Goal: Transaction & Acquisition: Subscribe to service/newsletter

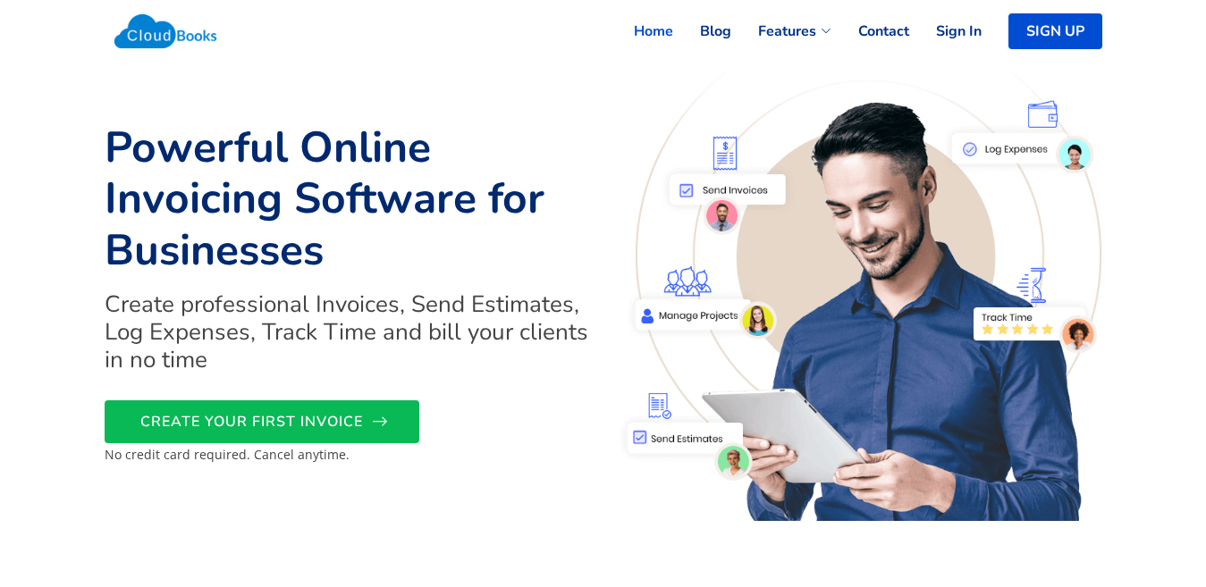
click at [386, 419] on link "CREATE YOUR FIRST INVOICE" at bounding box center [262, 422] width 315 height 43
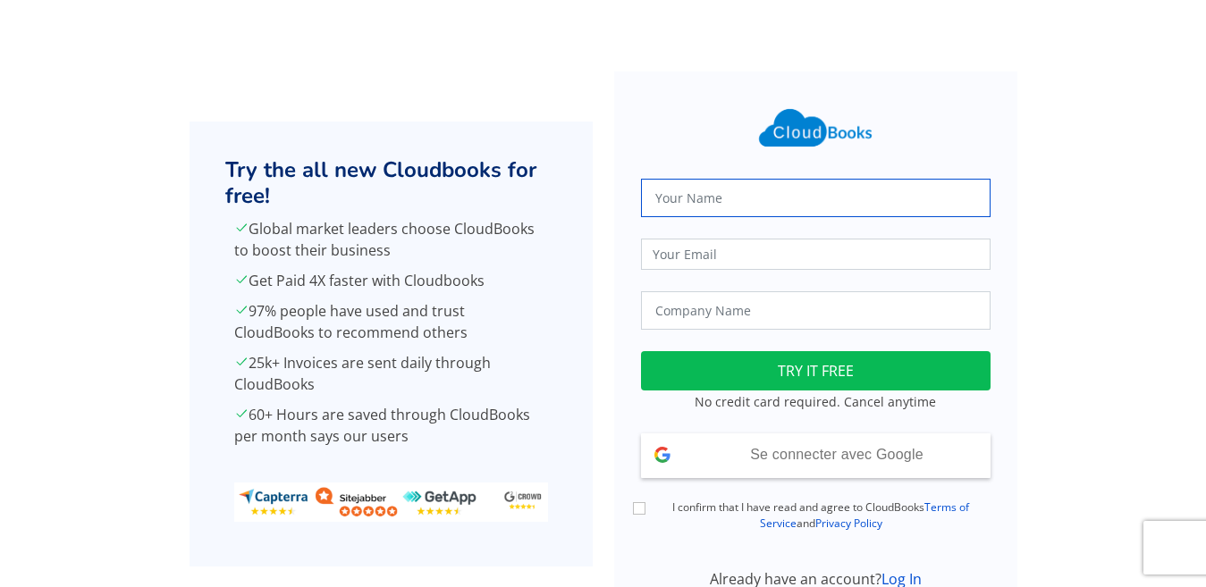
click at [744, 208] on input "text" at bounding box center [816, 198] width 350 height 38
type input "EZRTYTR TRYRE"
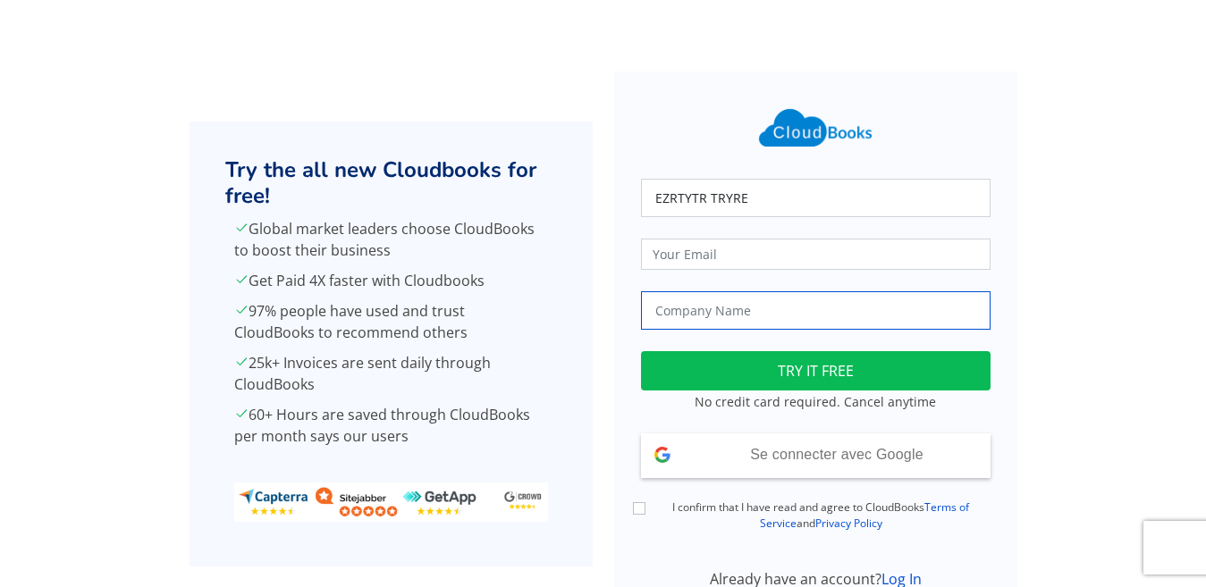
type input "ERTYUFFG"
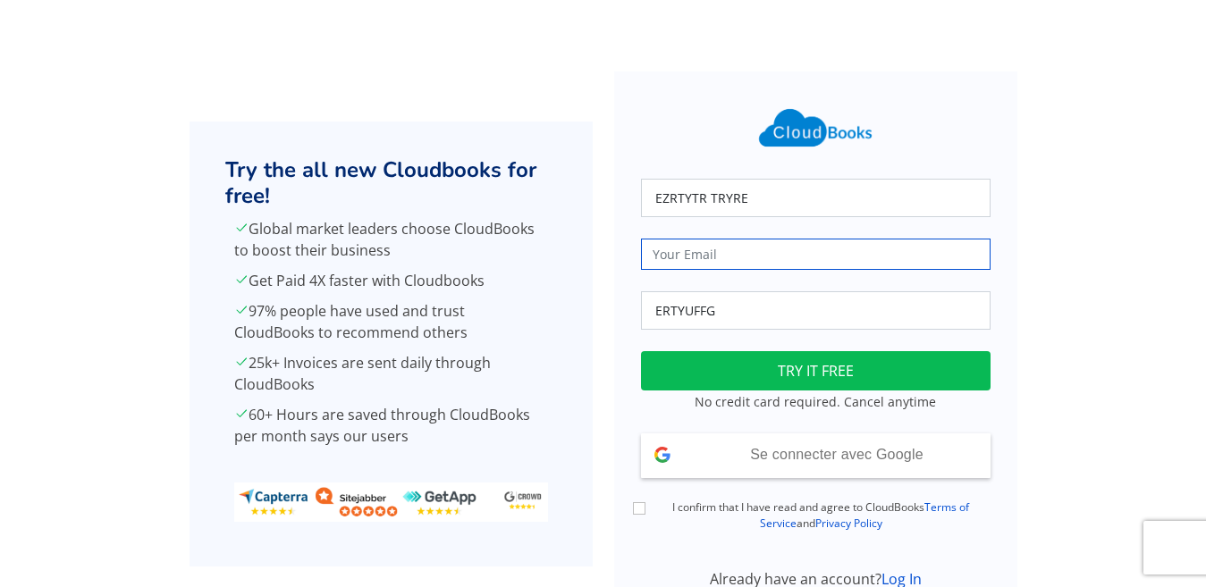
click at [757, 253] on input "email" at bounding box center [816, 254] width 350 height 31
paste input "[EMAIL_ADDRESS][DOMAIN_NAME]"
type input "[EMAIL_ADDRESS][DOMAIN_NAME]"
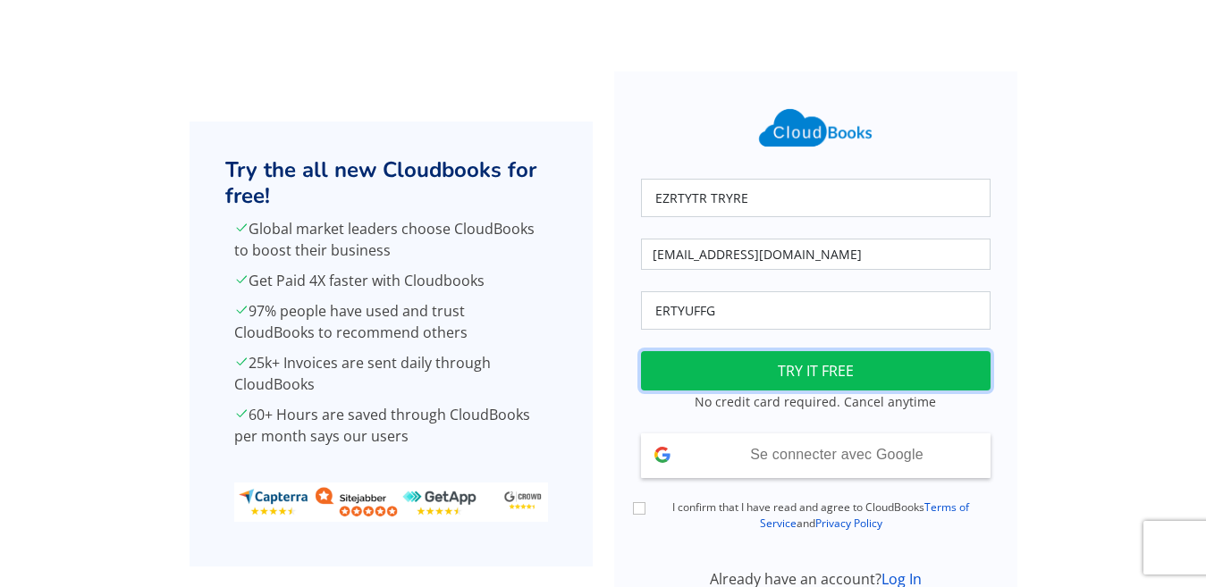
click at [780, 373] on button "TRY IT FREE" at bounding box center [816, 370] width 350 height 39
click at [803, 367] on button "TRY IT FREE" at bounding box center [816, 370] width 350 height 39
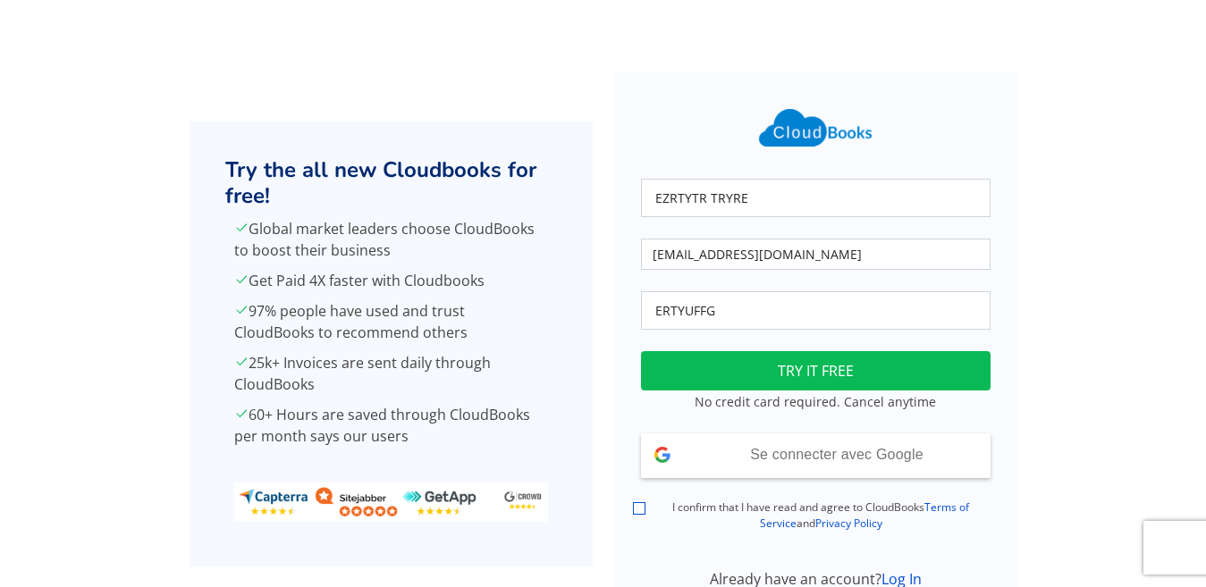
scroll to position [83, 0]
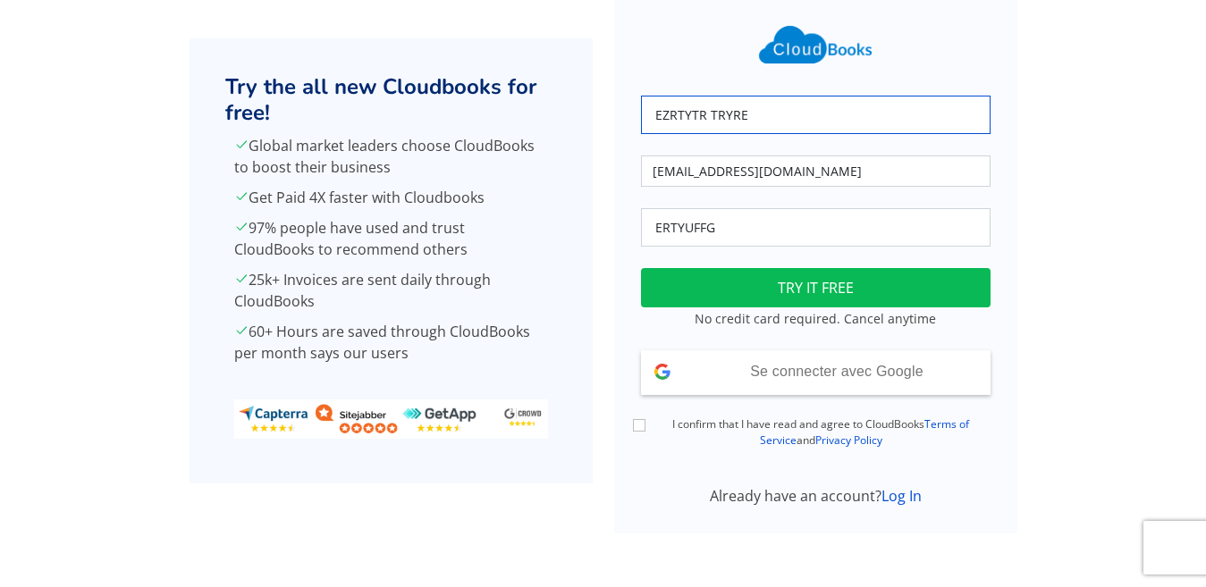
click at [784, 111] on input "EZRTYTR TRYRE" at bounding box center [816, 115] width 350 height 38
type input "EZRTYTR"
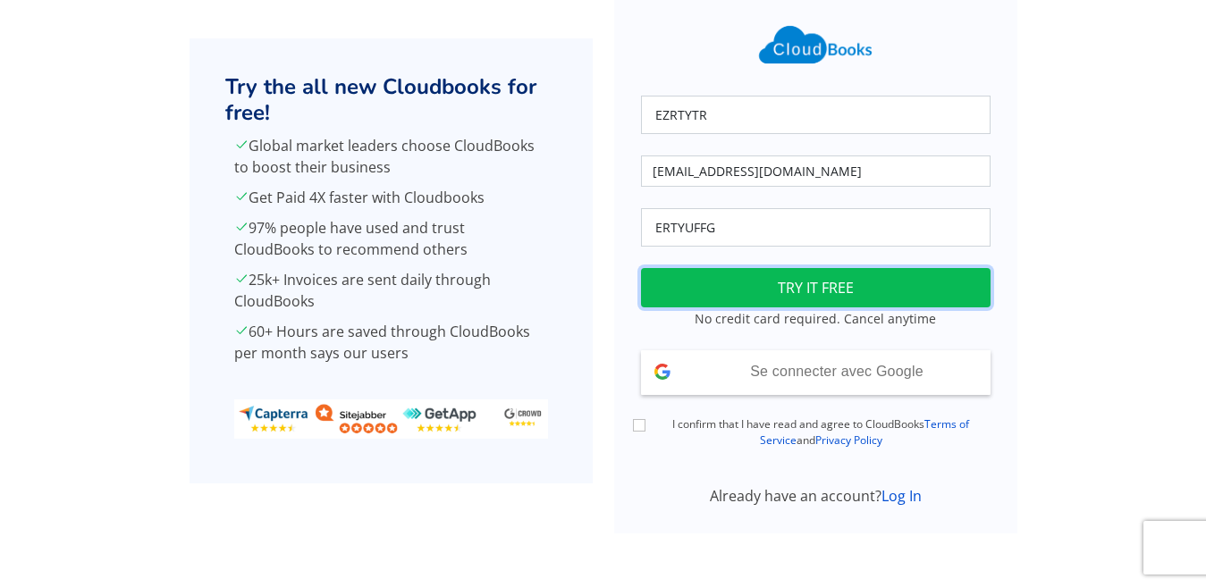
click at [758, 279] on button "TRY IT FREE" at bounding box center [816, 287] width 350 height 39
click at [640, 426] on input "I confirm that I have read and agree to CloudBooks Terms of Service and Privacy…" at bounding box center [639, 425] width 13 height 13
checkbox input "true"
click at [853, 273] on button "TRY IT FREE" at bounding box center [816, 287] width 350 height 39
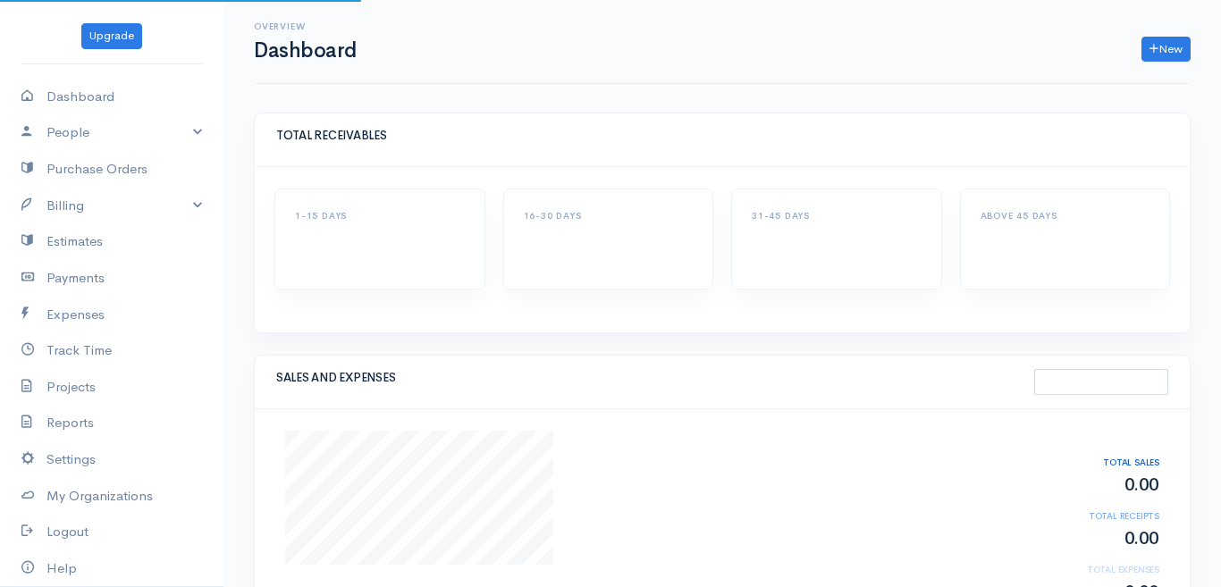
select select
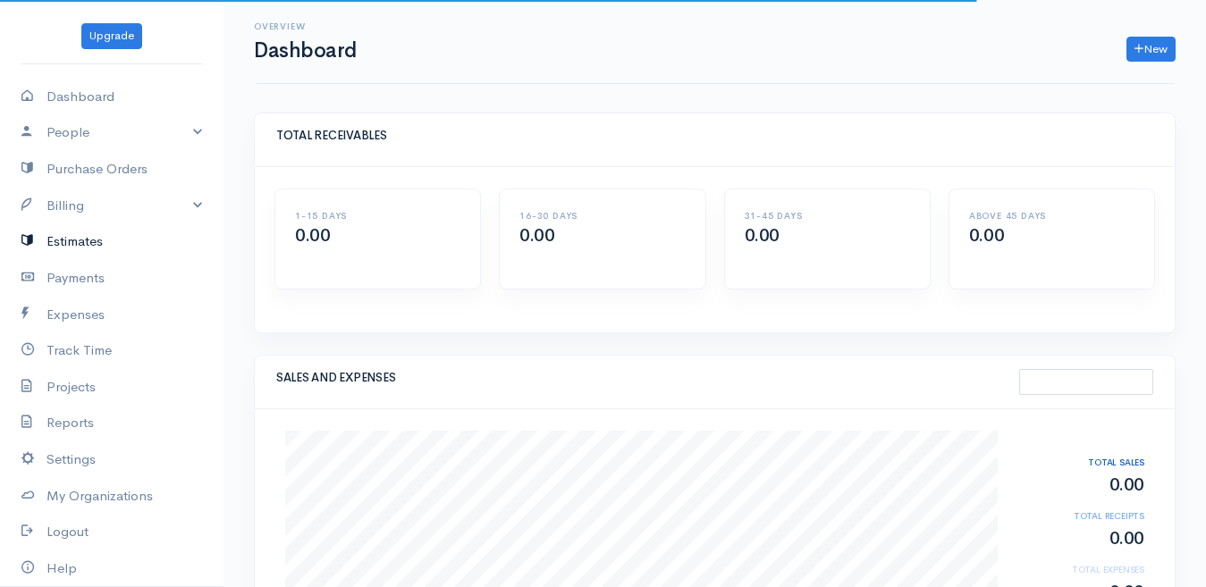
click at [100, 240] on link "Estimates" at bounding box center [111, 241] width 223 height 37
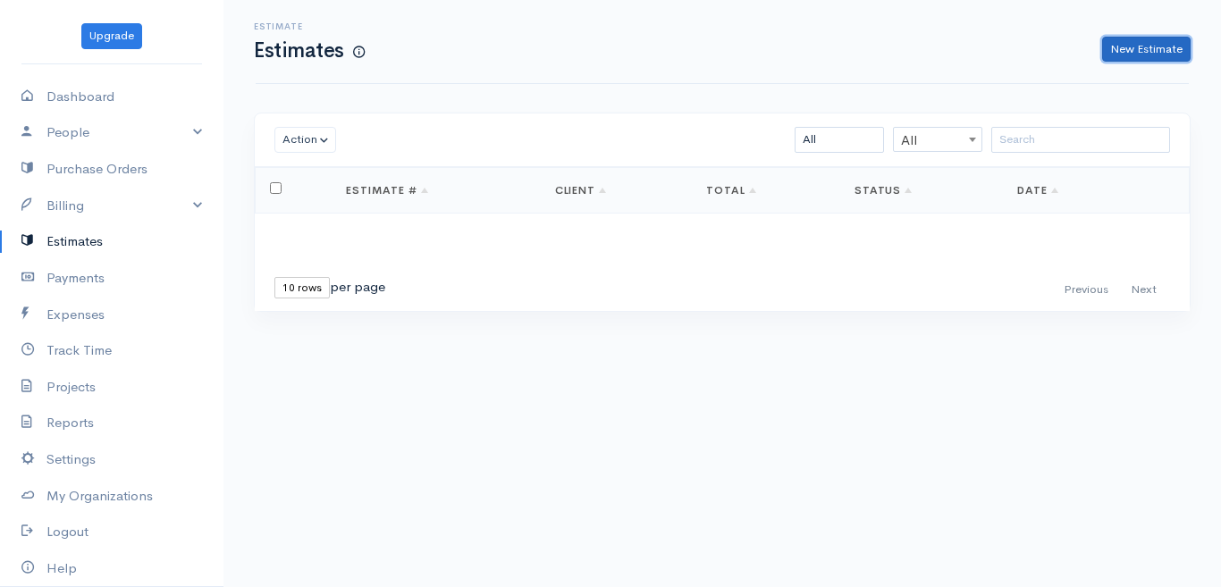
click at [1120, 48] on link "New Estimate" at bounding box center [1146, 50] width 89 height 26
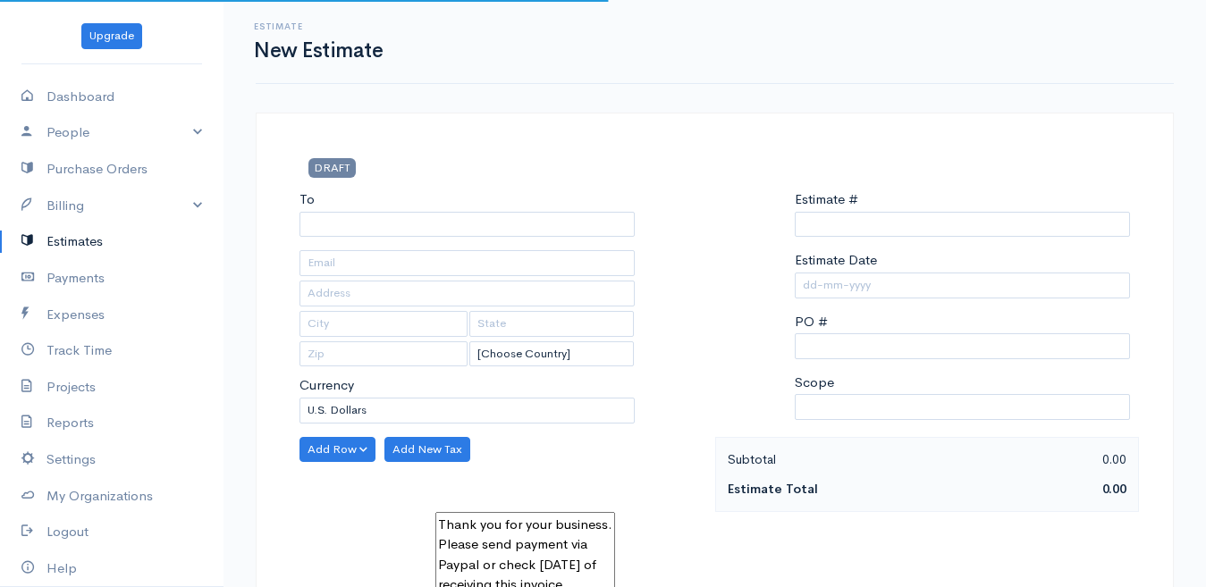
type input "0000000000"
click at [378, 192] on div "To" at bounding box center [466, 213] width 335 height 47
click at [357, 216] on input "To" at bounding box center [466, 225] width 335 height 26
click at [352, 225] on input "To" at bounding box center [466, 225] width 335 height 26
type input "WFZE"
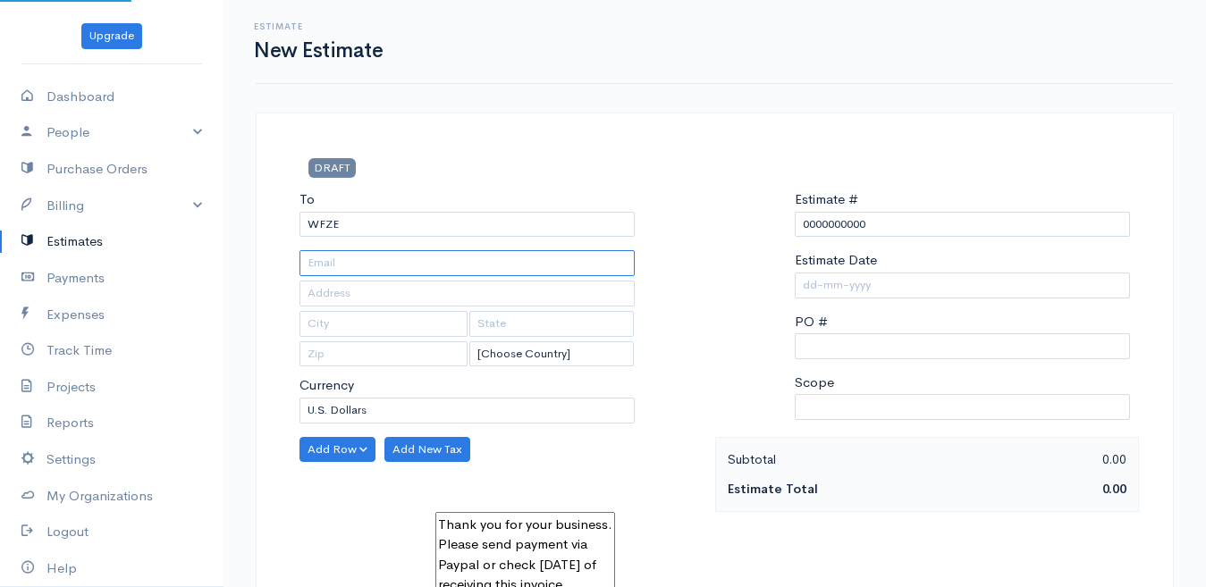
click at [410, 252] on input "text" at bounding box center [466, 263] width 335 height 26
paste input "[EMAIL_ADDRESS][DOMAIN_NAME]"
type input "[EMAIL_ADDRESS][DOMAIN_NAME]"
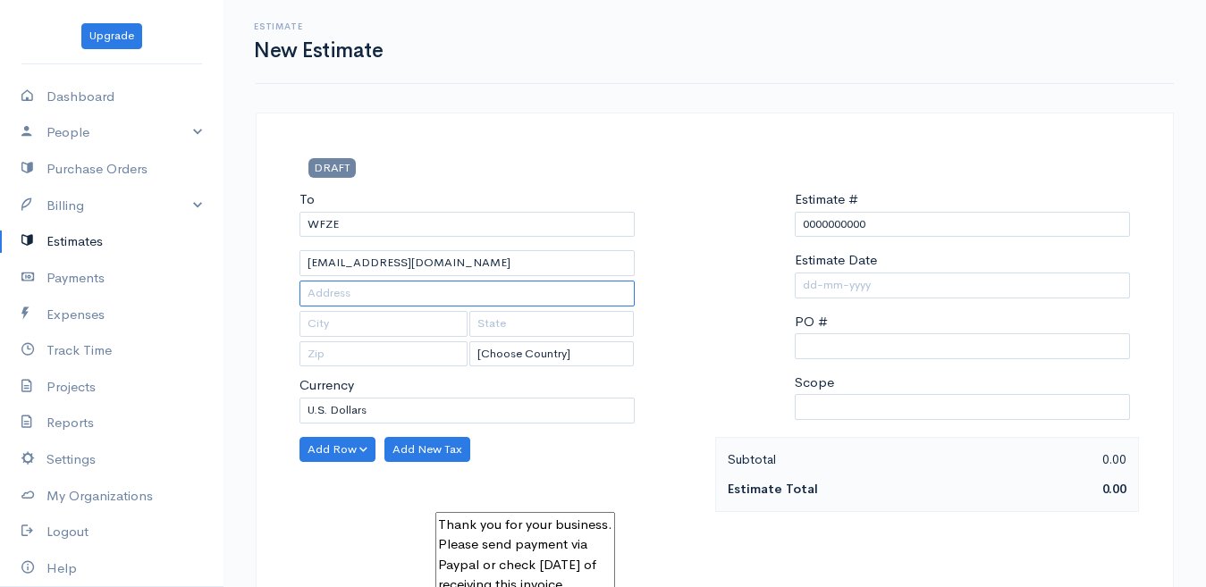
click at [372, 300] on input "text" at bounding box center [466, 294] width 335 height 26
type input "DFGHRG"
type input "FDG"
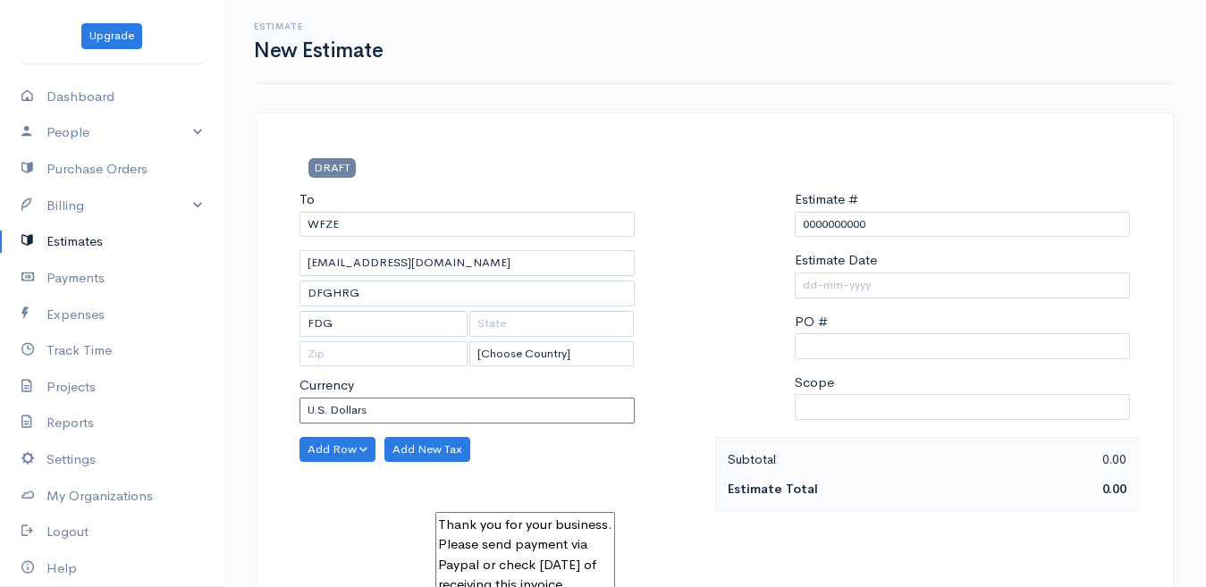
click at [376, 400] on select "U.S. Dollars Canadian Dollars British Pounds Sterling Euros Australian Dollars …" at bounding box center [466, 411] width 335 height 26
select select "BHD"
click at [299, 398] on select "U.S. Dollars Canadian Dollars British Pounds Sterling Euros Australian Dollars …" at bounding box center [466, 411] width 335 height 26
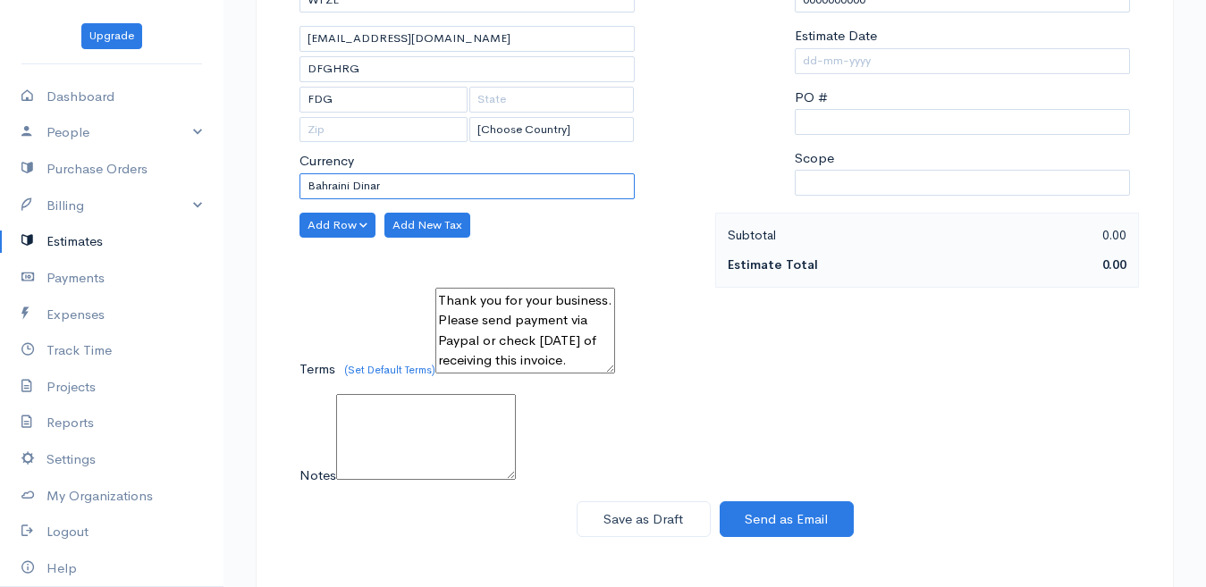
scroll to position [238, 0]
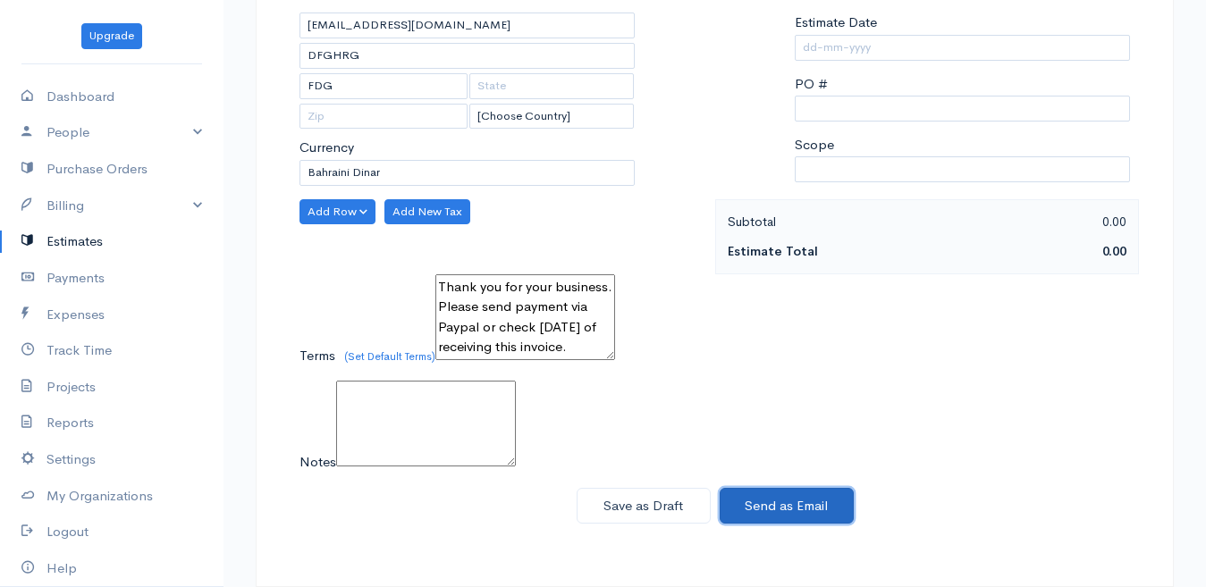
click at [796, 513] on button "Send as Email" at bounding box center [787, 506] width 134 height 37
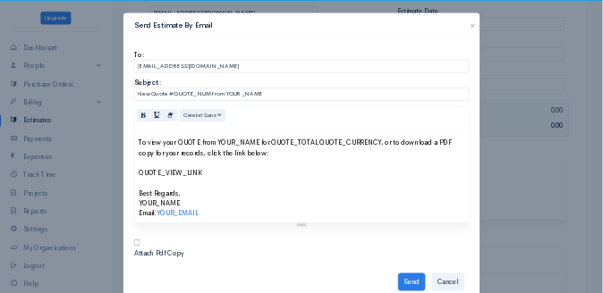
scroll to position [0, 0]
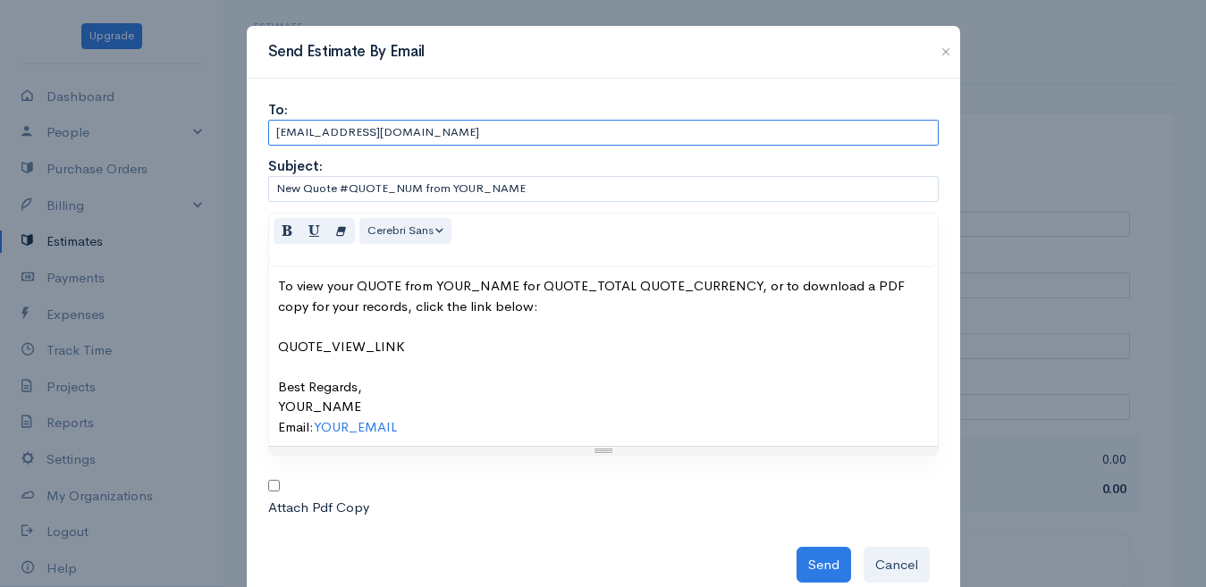
click at [455, 132] on input "[EMAIL_ADDRESS][DOMAIN_NAME]" at bounding box center [603, 133] width 670 height 26
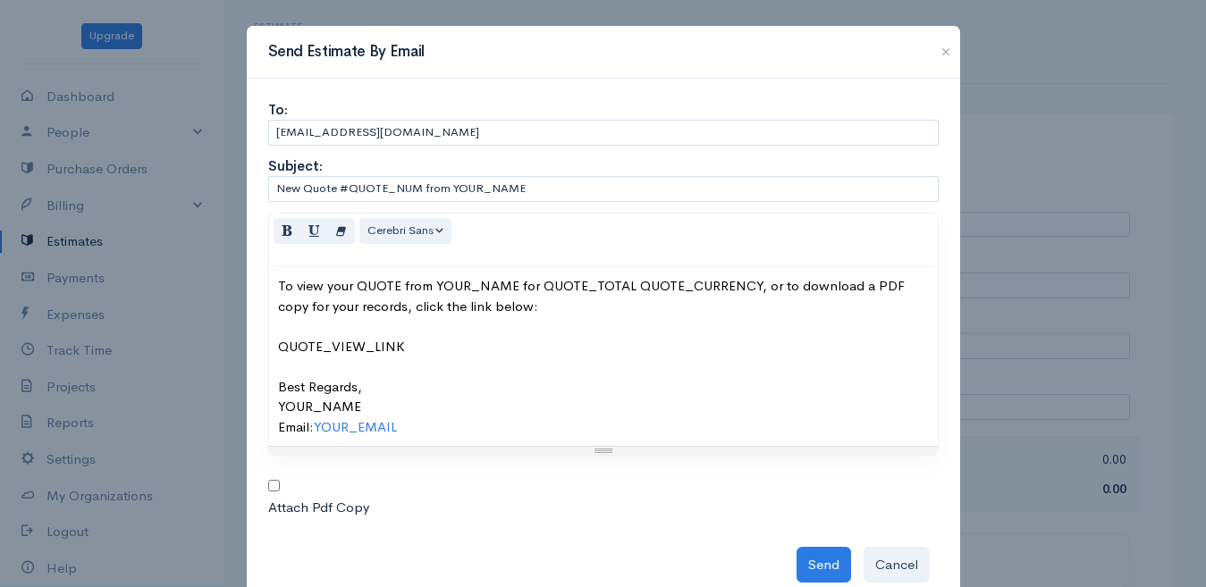
click at [497, 151] on div "Subject: New Quote #QUOTE_NUM from YOUR_NAME" at bounding box center [603, 179] width 670 height 67
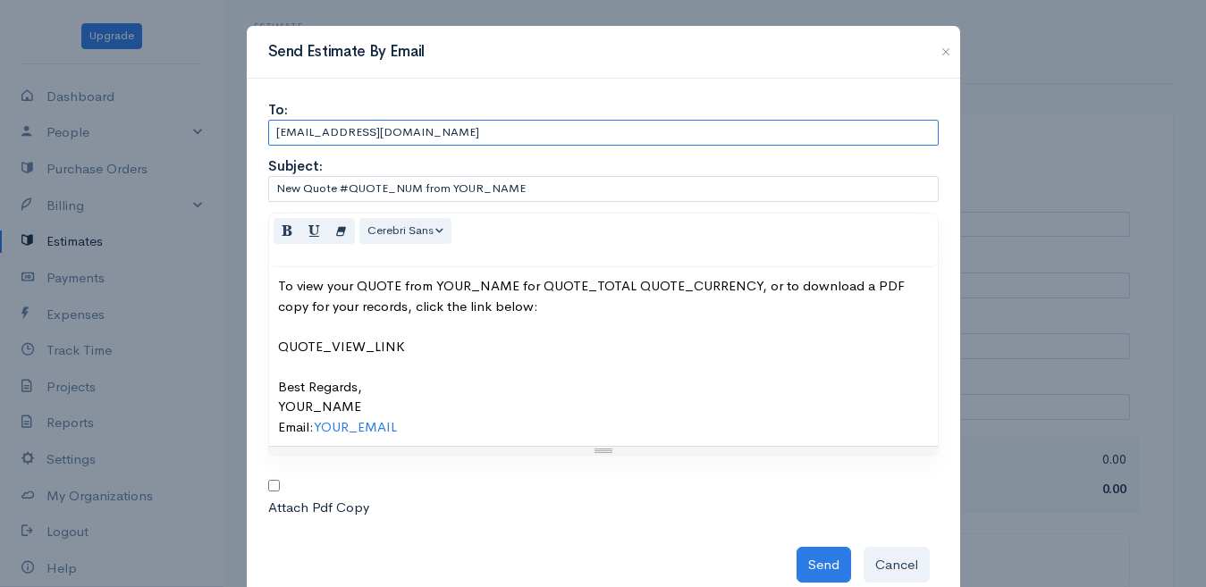
click at [491, 124] on input "[EMAIL_ADDRESS][DOMAIN_NAME]" at bounding box center [603, 133] width 670 height 26
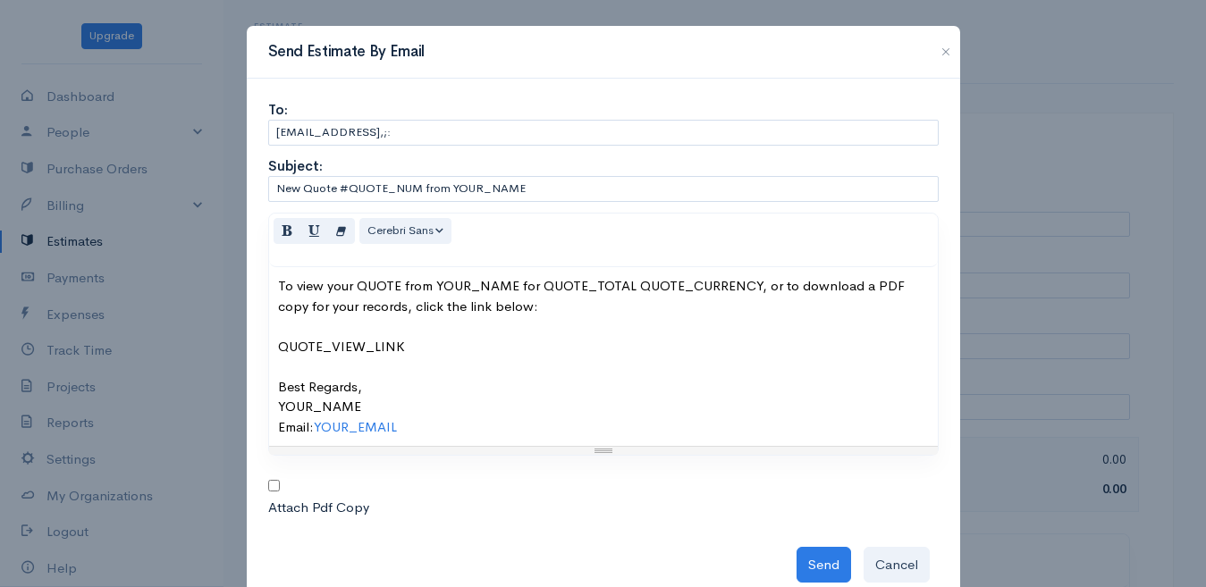
drag, startPoint x: 476, startPoint y: 117, endPoint x: 423, endPoint y: 134, distance: 55.4
click at [423, 135] on div "To: pocosih849@protonza.comnnb,;:" at bounding box center [603, 123] width 670 height 46
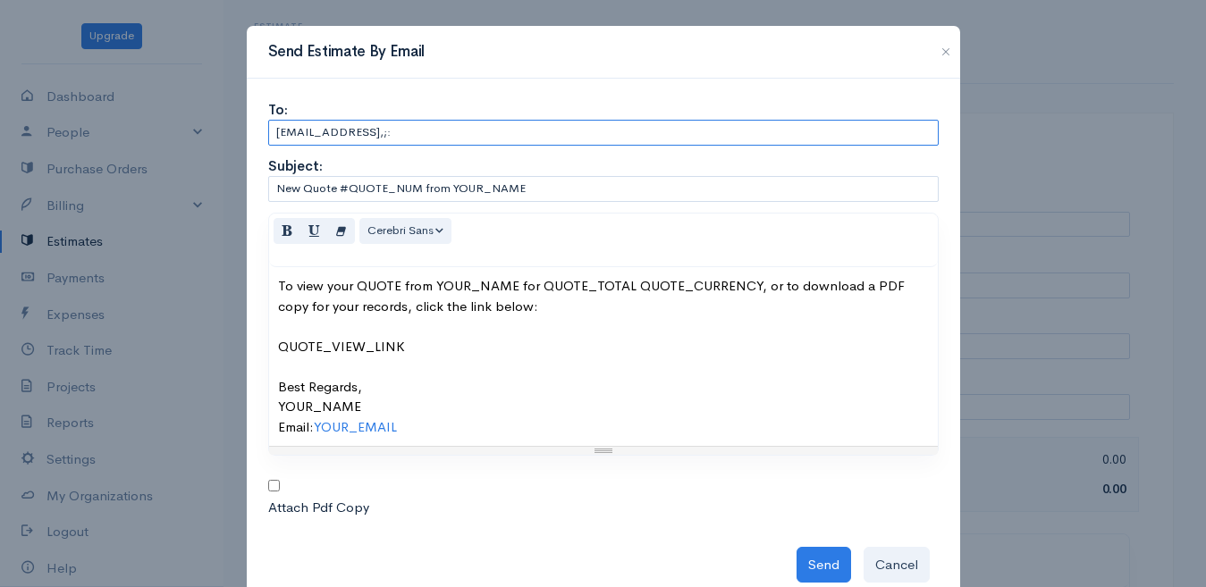
drag, startPoint x: 447, startPoint y: 135, endPoint x: 413, endPoint y: 128, distance: 34.7
click at [413, 128] on input "pocosih849@protonza.comnnb,;:" at bounding box center [603, 133] width 670 height 26
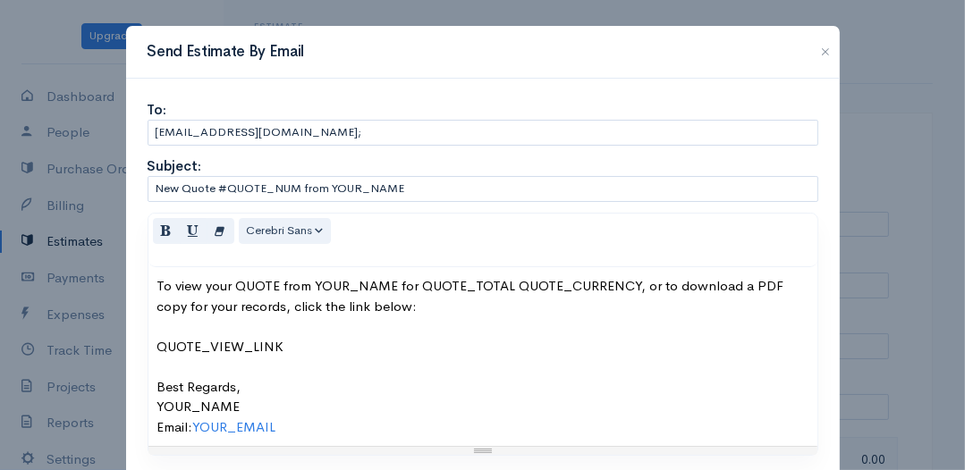
drag, startPoint x: 1220, startPoint y: 1, endPoint x: 454, endPoint y: 138, distance: 778.3
click at [497, 110] on div "To:" at bounding box center [483, 110] width 670 height 21
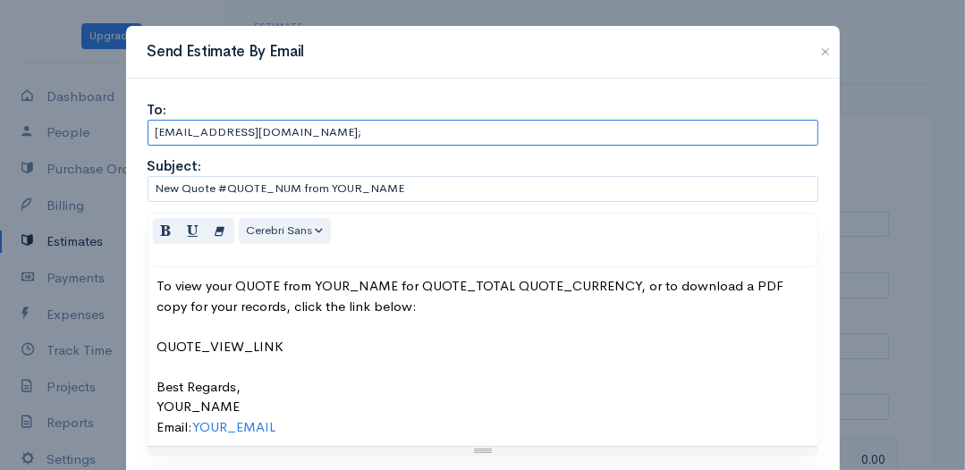
click at [361, 134] on input "pocosih849@protonza.com;" at bounding box center [483, 133] width 670 height 26
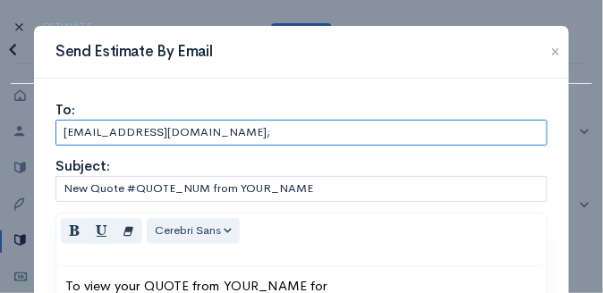
drag, startPoint x: 961, startPoint y: 0, endPoint x: 276, endPoint y: 139, distance: 698.7
click at [283, 141] on input "pocosih849@protonza.com;" at bounding box center [301, 133] width 492 height 26
click at [264, 135] on input "pocosih849@protonza.com;" at bounding box center [301, 133] width 492 height 26
drag, startPoint x: 201, startPoint y: 136, endPoint x: 102, endPoint y: 132, distance: 99.3
click at [102, 133] on input "pocosih849@protonza.com;" at bounding box center [301, 133] width 492 height 26
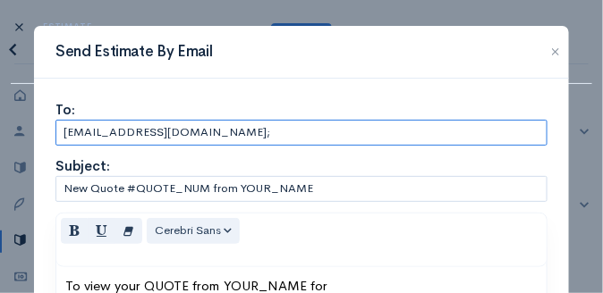
click at [222, 127] on input "pocosih849@protonza.com;" at bounding box center [301, 133] width 492 height 26
paste input "849@protonza.com"
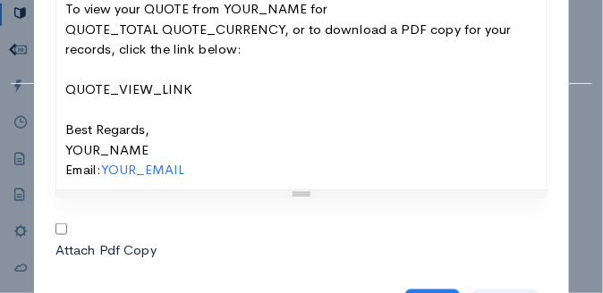
scroll to position [334, 0]
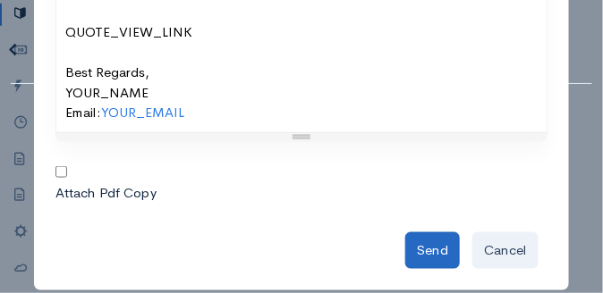
type input "pocosih849@protonza.com;849@protonza.com"
click at [443, 249] on button "Send" at bounding box center [432, 250] width 55 height 37
type input "pocosih849@protonza.com;849@protonza.com"
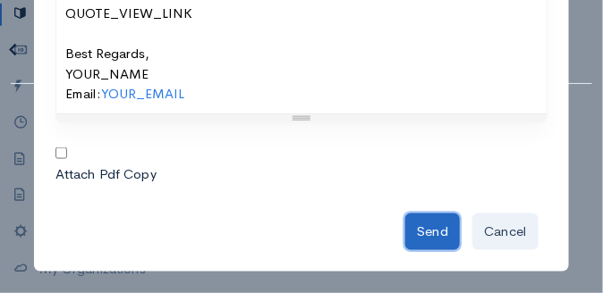
scroll to position [357, 0]
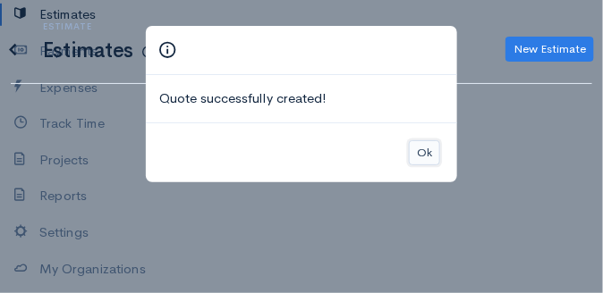
click at [433, 154] on button "Ok" at bounding box center [424, 153] width 31 height 26
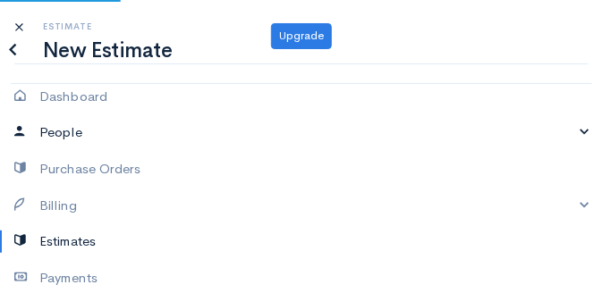
scroll to position [227, 0]
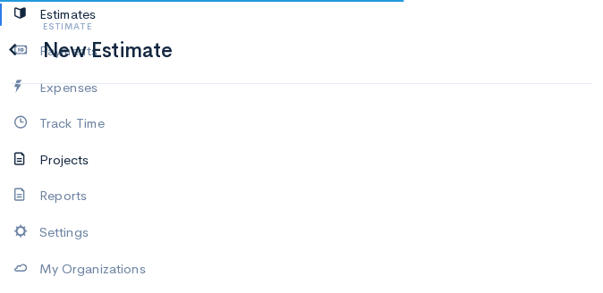
type input "0000000001"
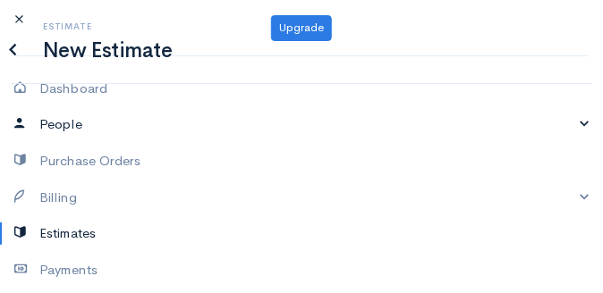
scroll to position [0, 0]
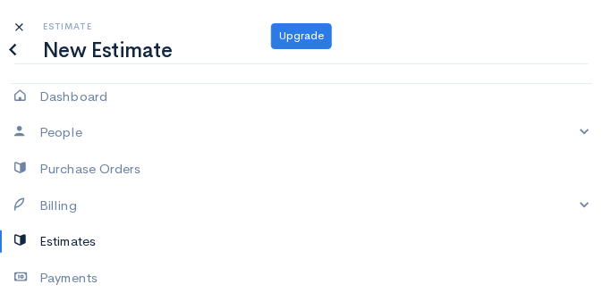
drag, startPoint x: 173, startPoint y: 55, endPoint x: 160, endPoint y: 57, distance: 12.8
click at [171, 55] on div "Estimate New Estimate" at bounding box center [107, 41] width 147 height 40
click at [147, 55] on h1 "New Estimate" at bounding box center [107, 50] width 129 height 22
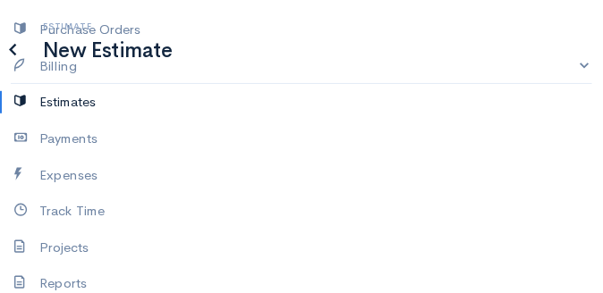
scroll to position [141, 0]
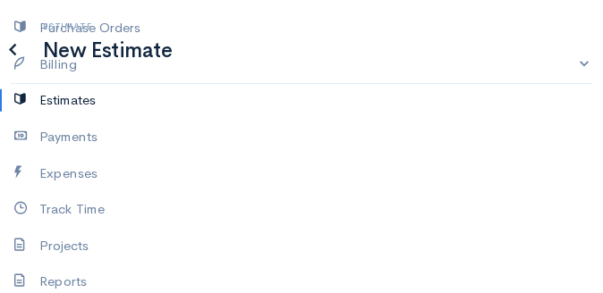
click at [73, 105] on link "Estimates" at bounding box center [301, 100] width 603 height 37
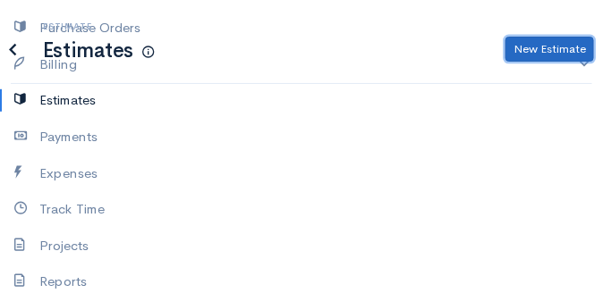
click at [523, 53] on link "New Estimate" at bounding box center [549, 50] width 89 height 26
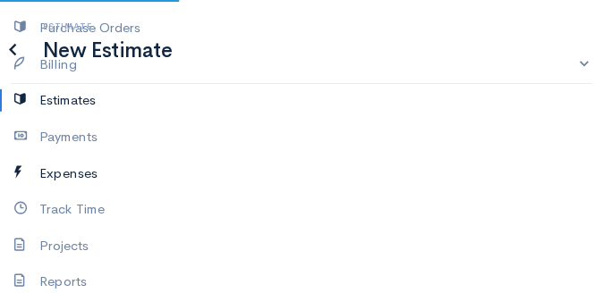
type input "0000000001"
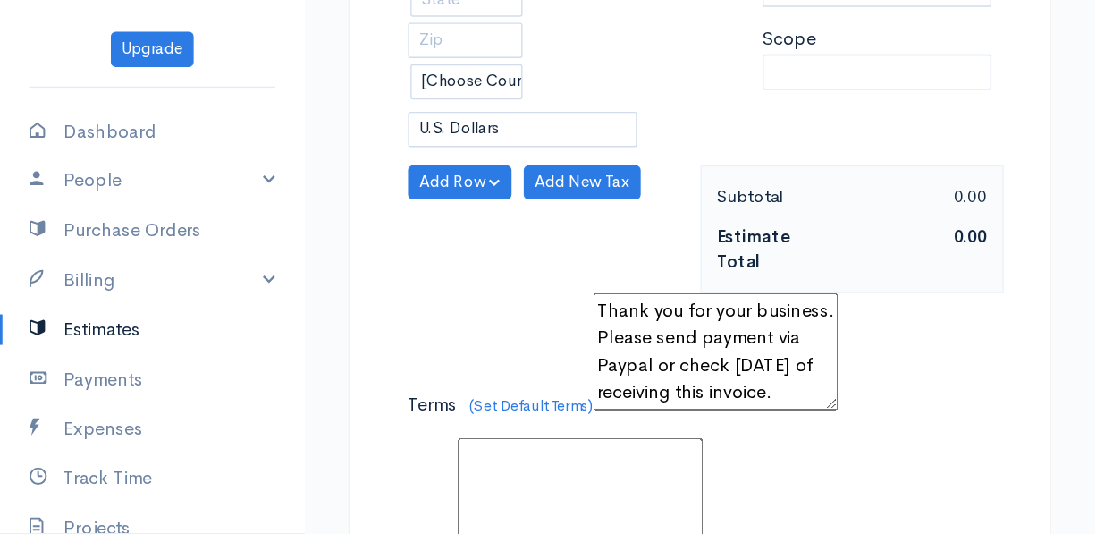
scroll to position [290, 0]
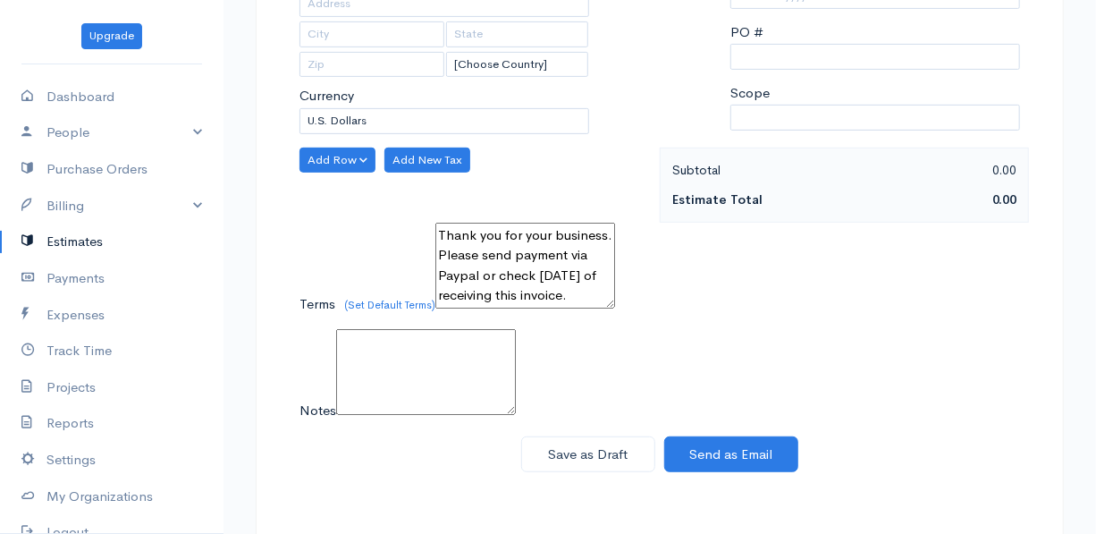
drag, startPoint x: 603, startPoint y: 0, endPoint x: 608, endPoint y: 164, distance: 164.6
click at [610, 163] on div "Add Row Add Item Row Add Time Row Add New Tax" at bounding box center [475, 185] width 369 height 75
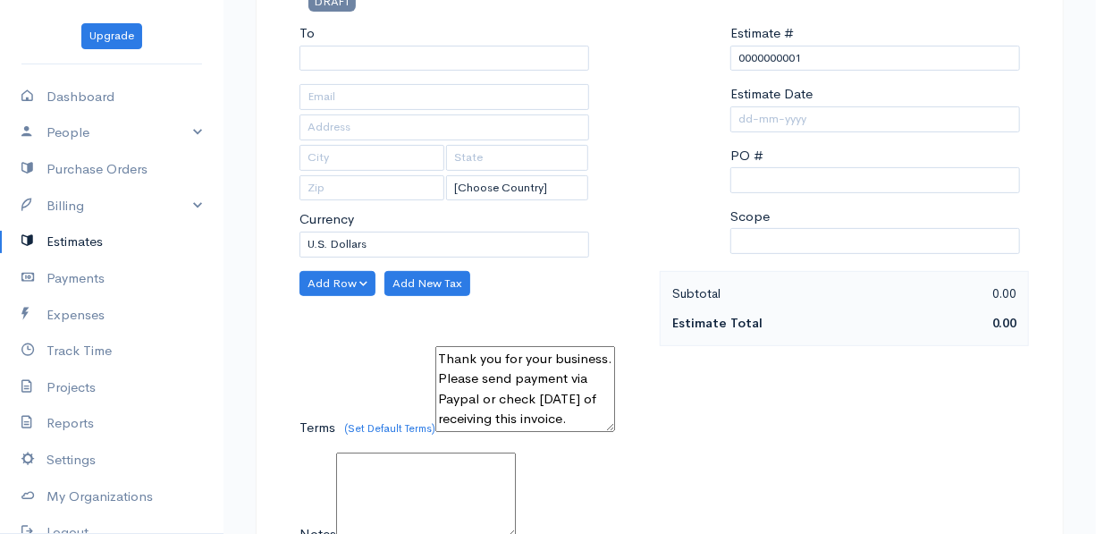
click at [422, 71] on div "To [Choose Country] United States Canada United Kingdom Afghanistan Albania Alg…" at bounding box center [445, 147] width 308 height 248
click at [421, 55] on input "To" at bounding box center [444, 59] width 290 height 26
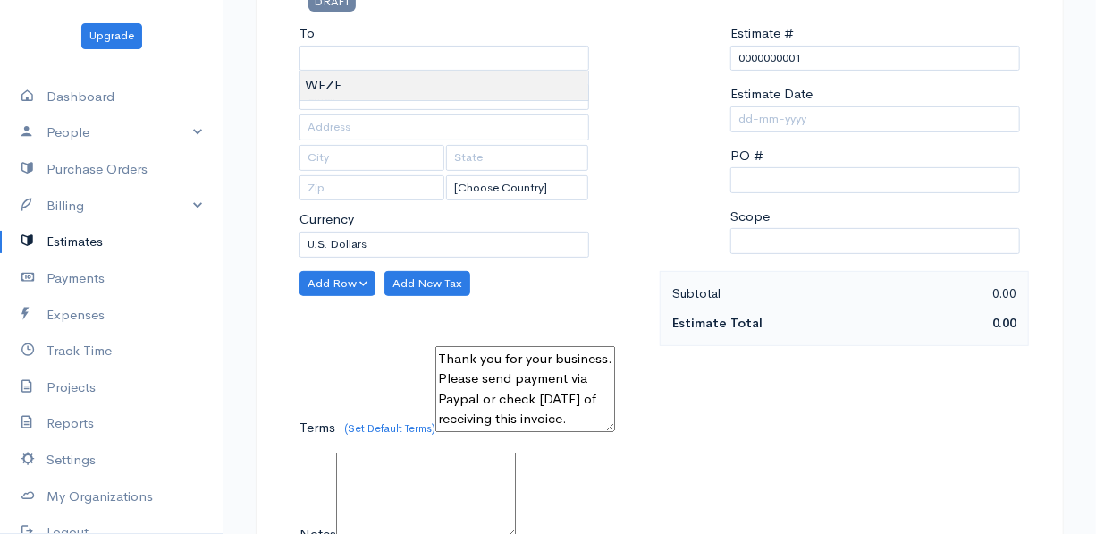
click at [402, 90] on body "Upgrade Dashboard People Clients Vendors Staff Users Purchase Orders Billing In…" at bounding box center [548, 246] width 1096 height 825
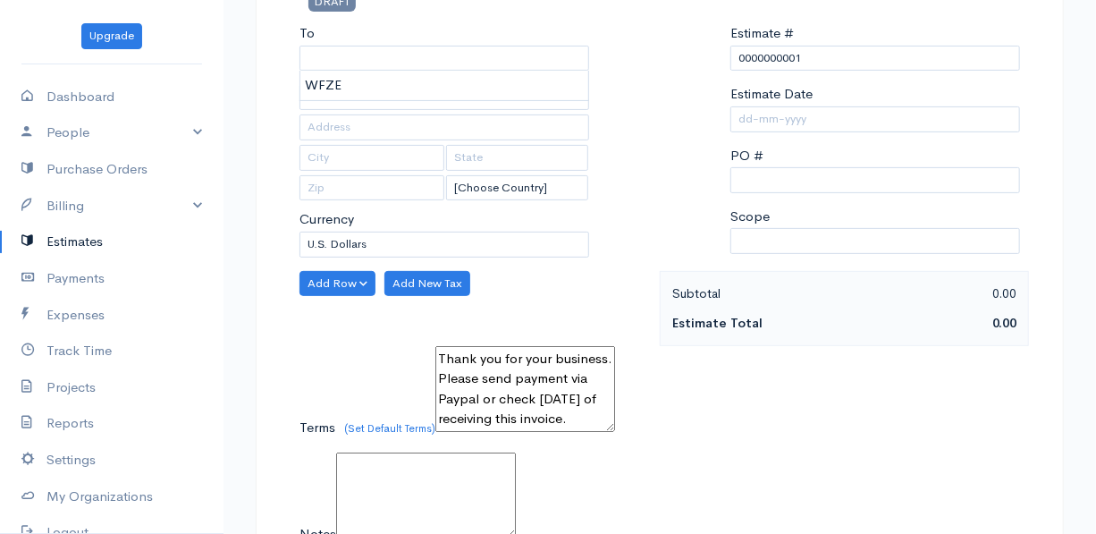
type input "WFZE"
type input "pocosih849@protonza.com;849@protonza.com"
type input "DFGHRG"
type input "FDG"
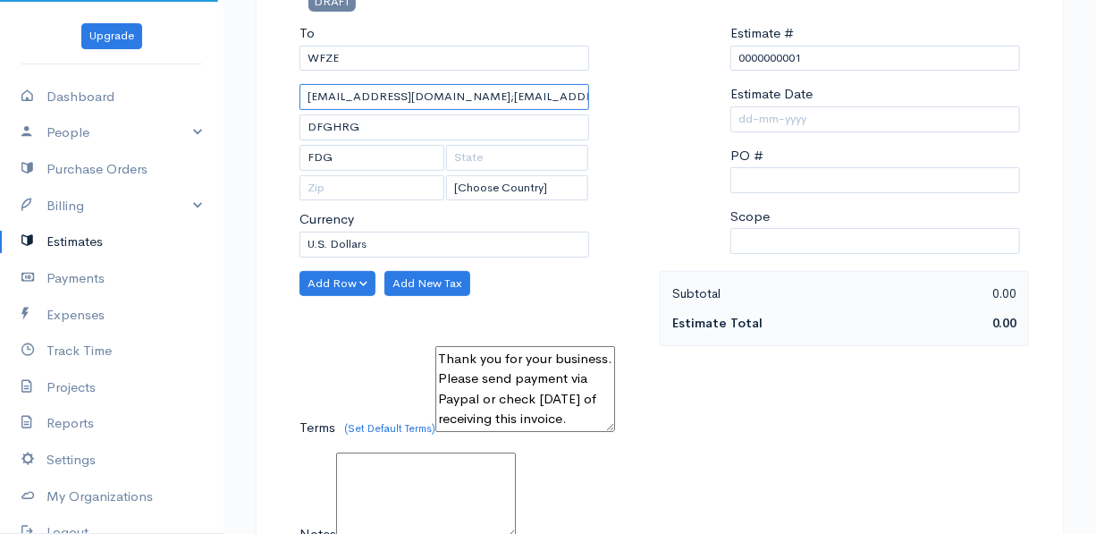
click at [394, 95] on input "pocosih849@protonza.com;849@protonza.com" at bounding box center [444, 97] width 290 height 26
select select "BHD"
drag, startPoint x: 450, startPoint y: 97, endPoint x: 846, endPoint y: 100, distance: 396.1
click at [843, 105] on div "To WFZE pocosih849@protonza.com;849@protonza.com DFGHRG FDG [Choose Country] Un…" at bounding box center [660, 147] width 738 height 248
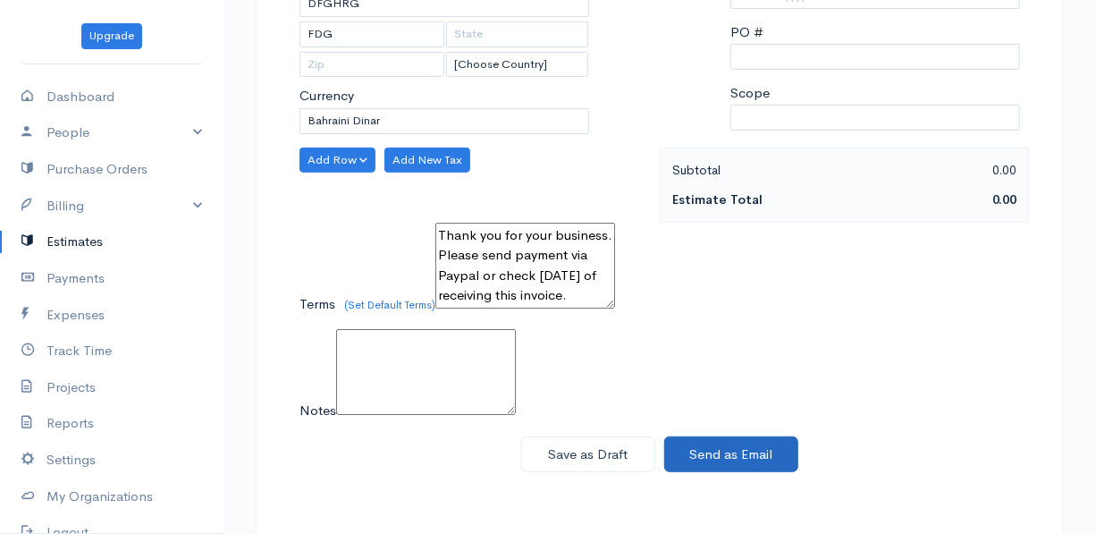
type input "[EMAIL_ADDRESS][DOMAIN_NAME]"
click at [702, 465] on button "Send as Email" at bounding box center [731, 454] width 134 height 37
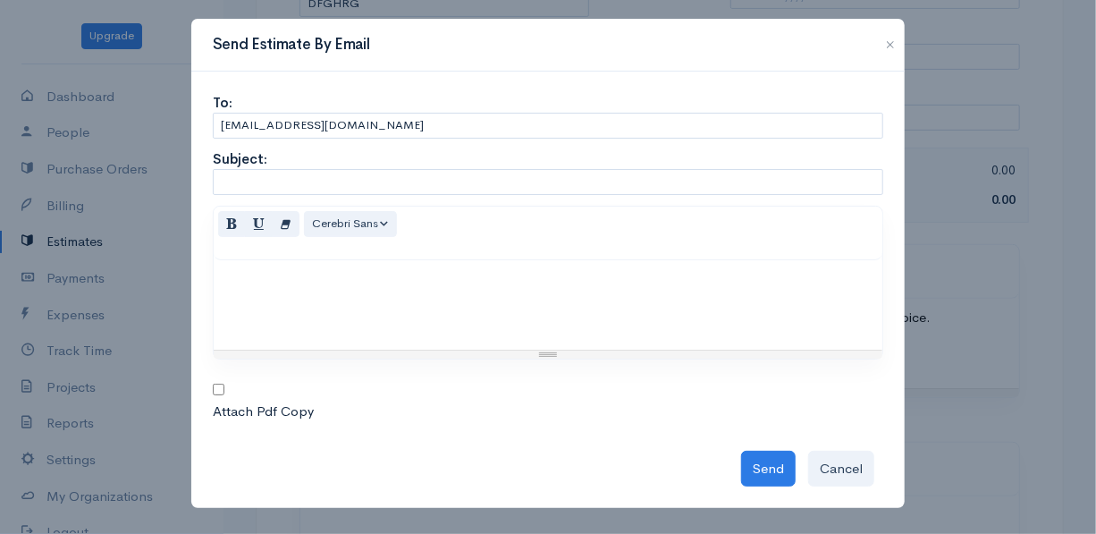
scroll to position [0, 0]
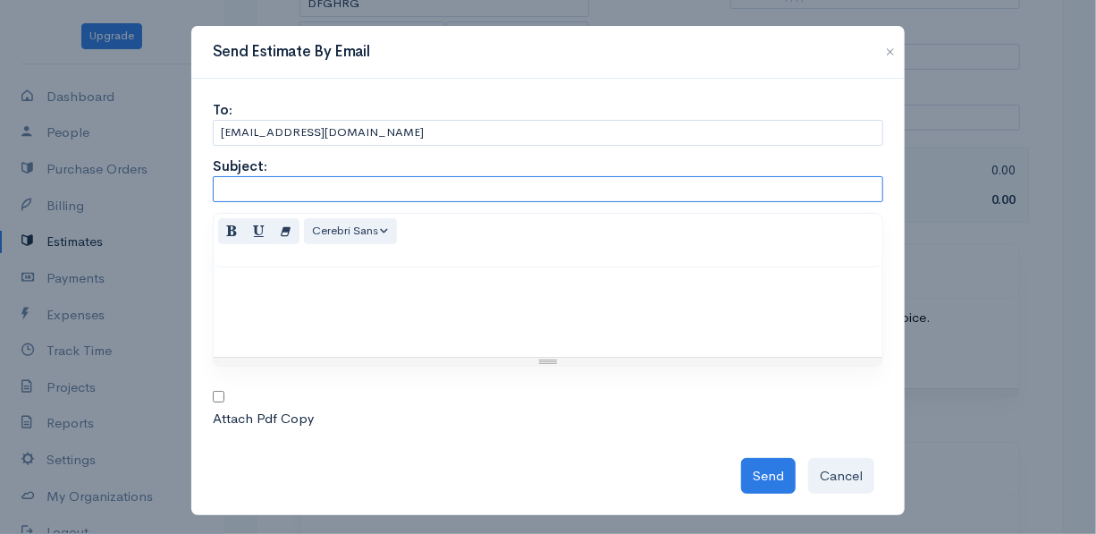
click at [331, 182] on input "text" at bounding box center [548, 189] width 670 height 26
type input "ertyuioitytzresdfjktzt"
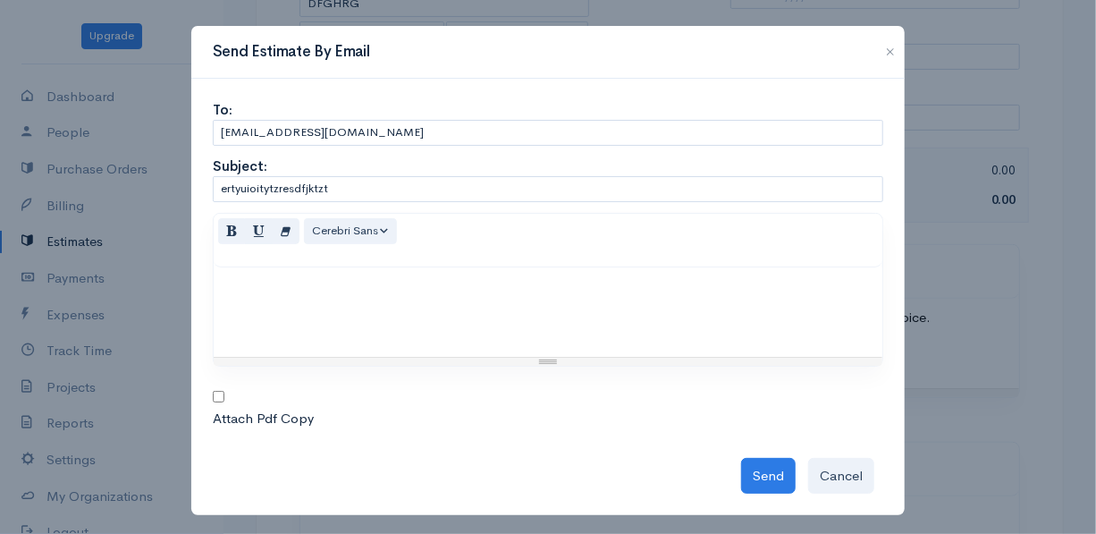
click at [392, 291] on p at bounding box center [548, 286] width 651 height 21
click at [754, 480] on button "Send" at bounding box center [768, 476] width 55 height 37
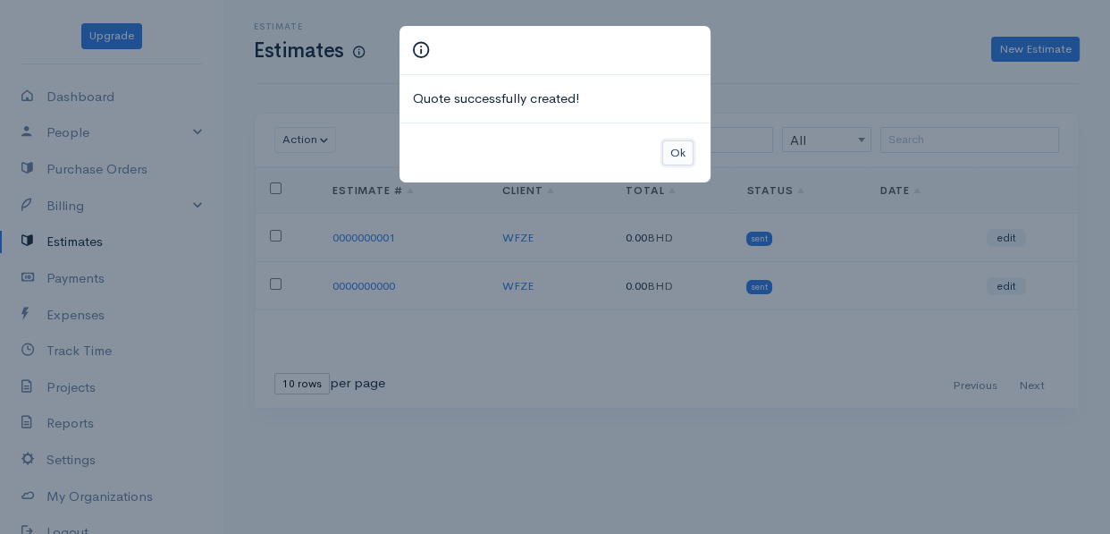
drag, startPoint x: 682, startPoint y: 159, endPoint x: 691, endPoint y: 150, distance: 12.6
click at [683, 158] on button "Ok" at bounding box center [677, 153] width 31 height 26
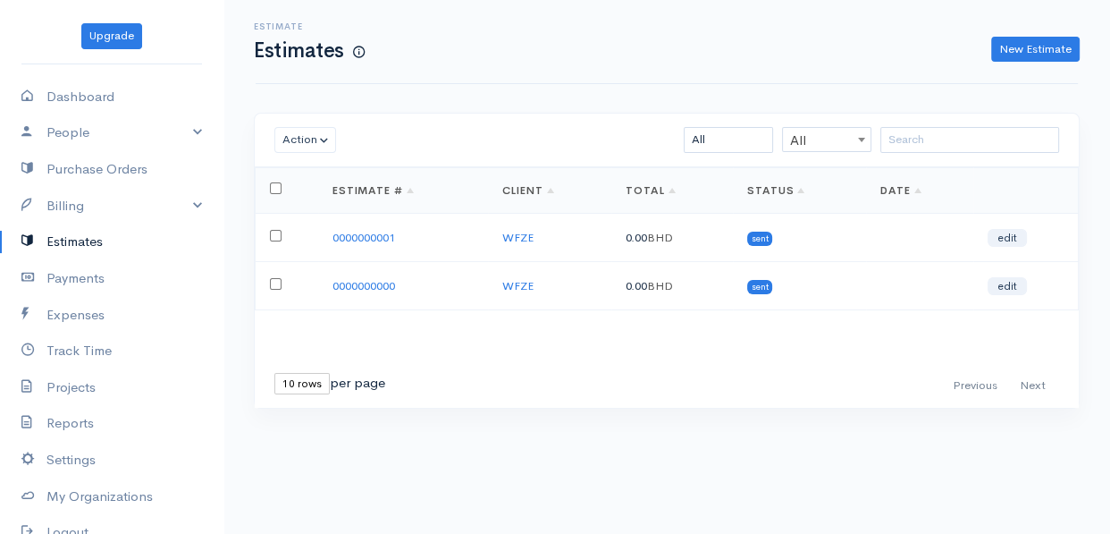
click at [281, 235] on input "checkbox" at bounding box center [276, 236] width 12 height 12
checkbox input "true"
click at [367, 232] on link "0000000001" at bounding box center [364, 237] width 63 height 15
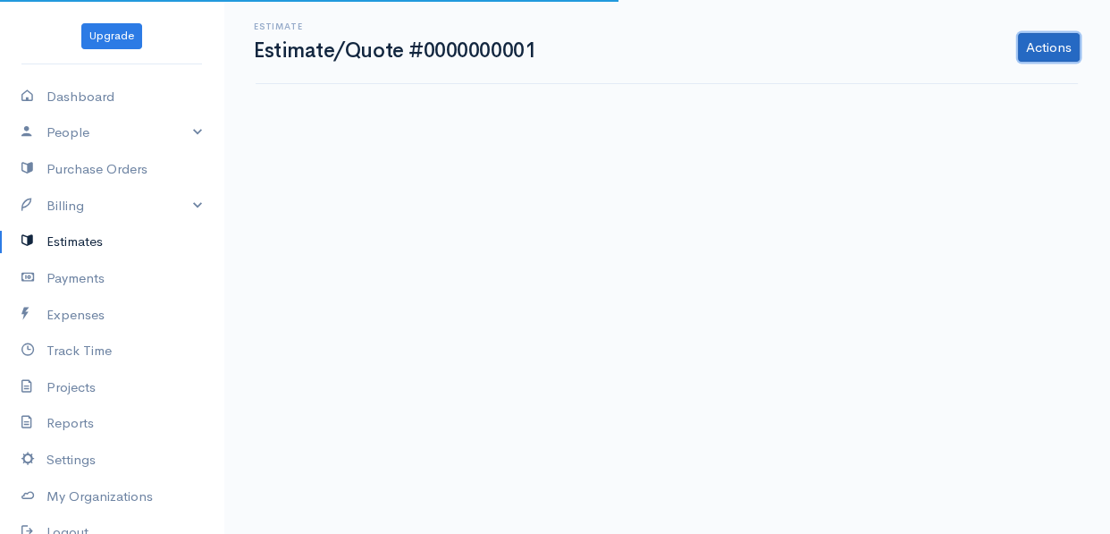
click at [1053, 44] on link "Actions" at bounding box center [1049, 47] width 62 height 29
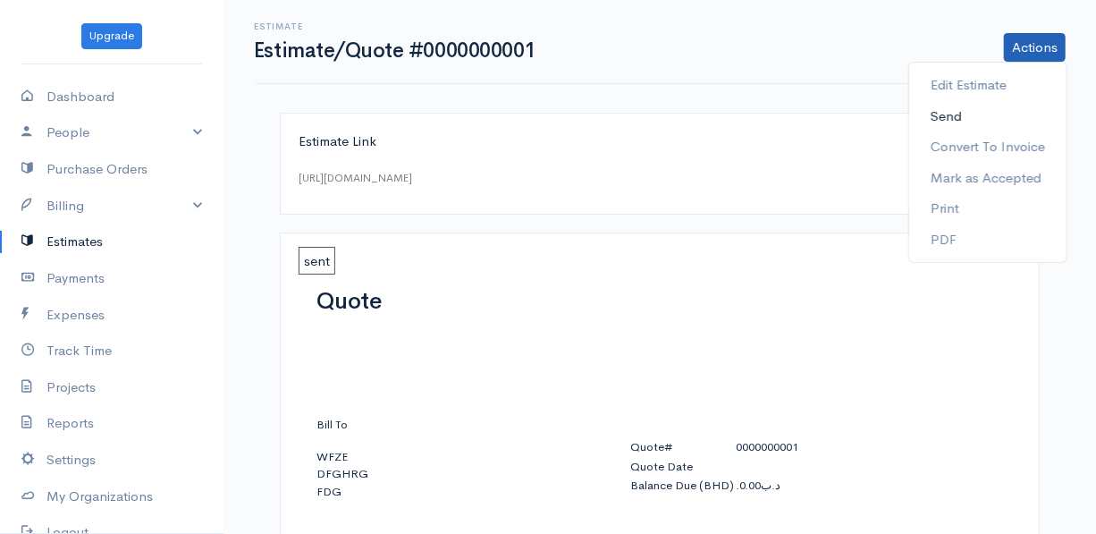
click at [951, 108] on link "Send" at bounding box center [987, 116] width 157 height 31
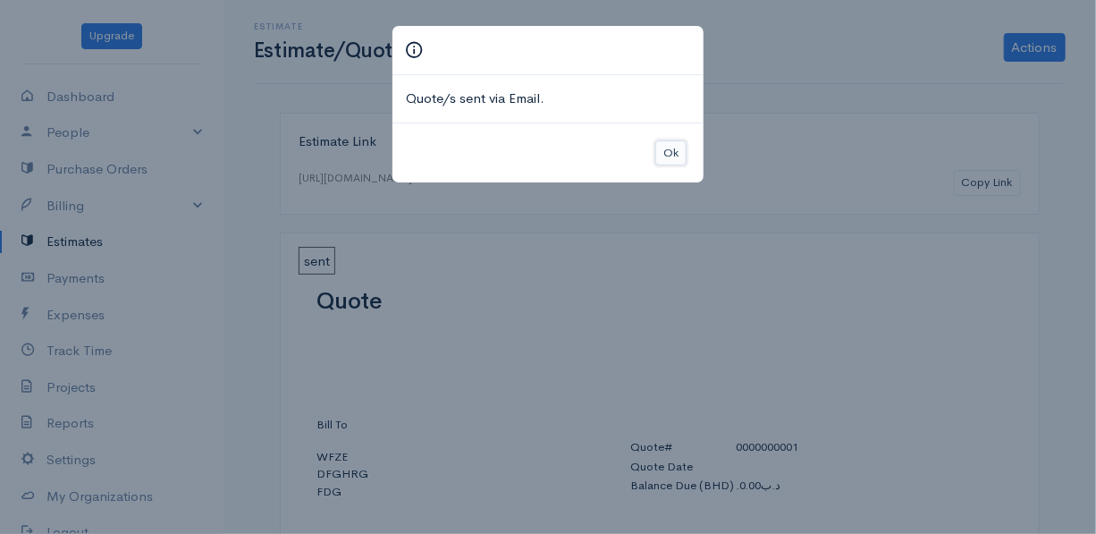
click at [669, 154] on button "Ok" at bounding box center [670, 153] width 31 height 26
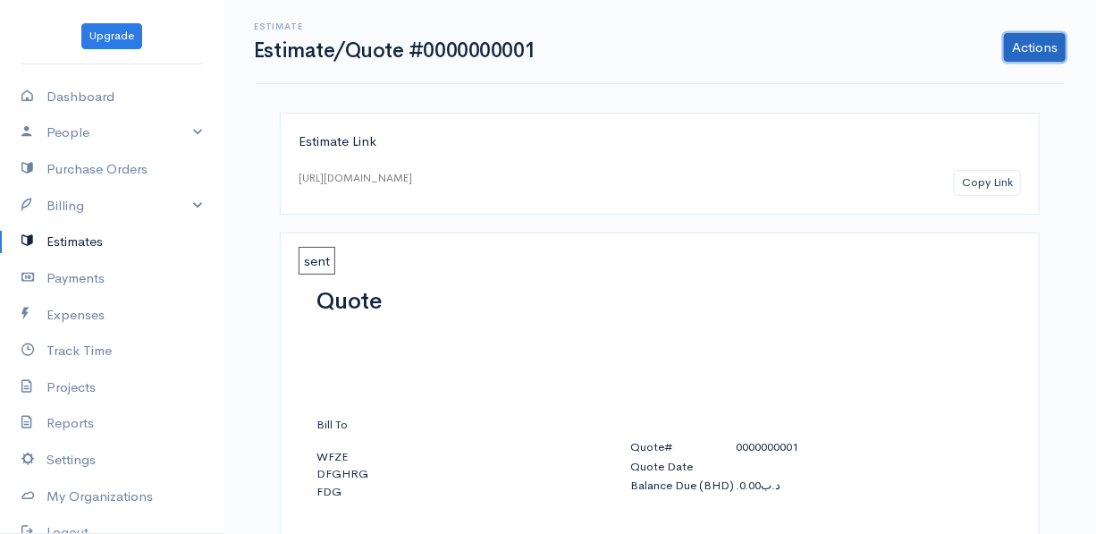
click at [1063, 43] on link "Actions" at bounding box center [1035, 47] width 62 height 29
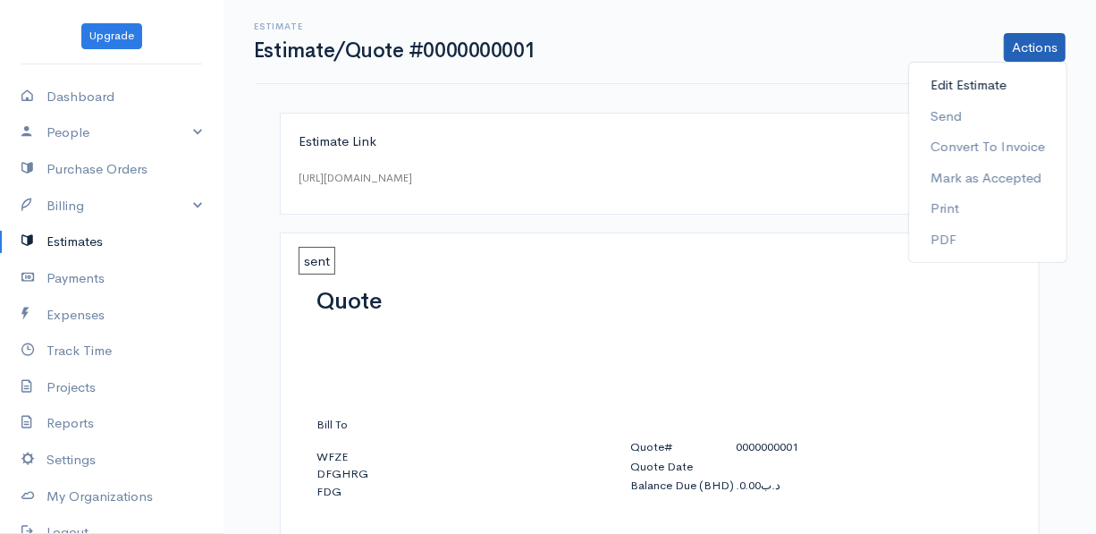
click at [972, 89] on link "Edit Estimate" at bounding box center [987, 85] width 157 height 31
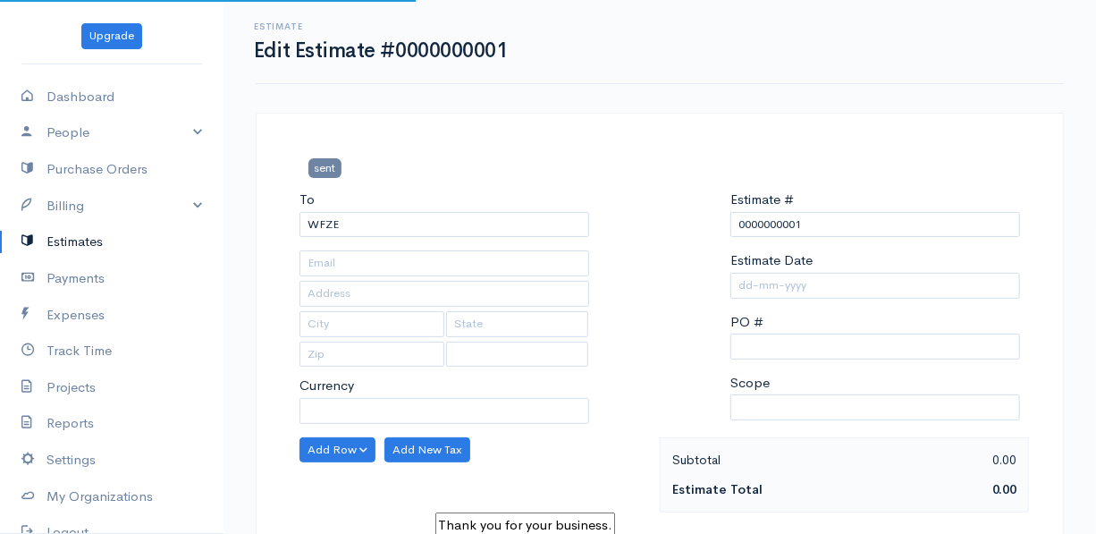
type input "[EMAIL_ADDRESS][DOMAIN_NAME]"
type input "DFGHRG"
type input "FDG"
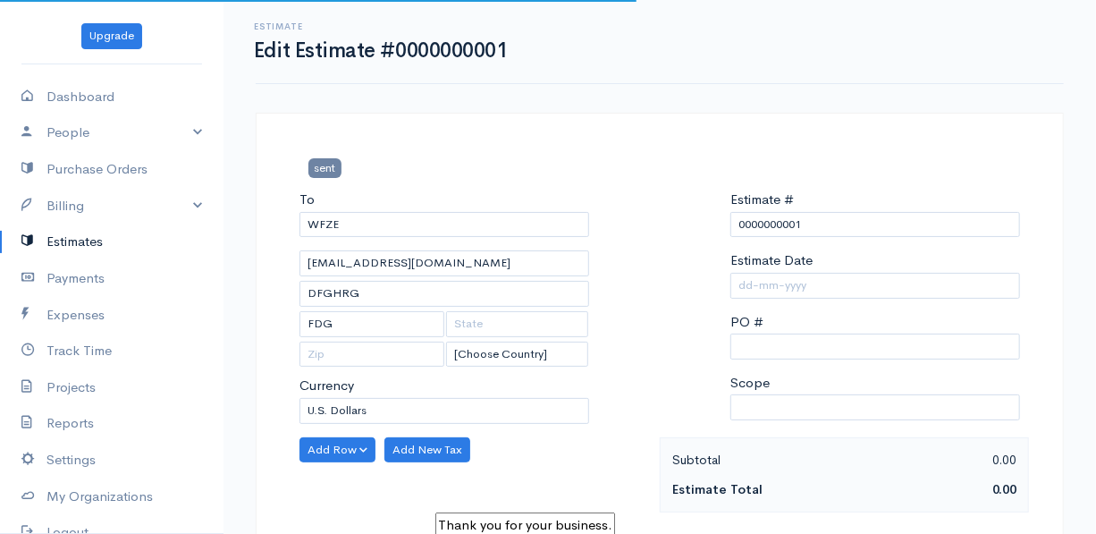
select select "BHD"
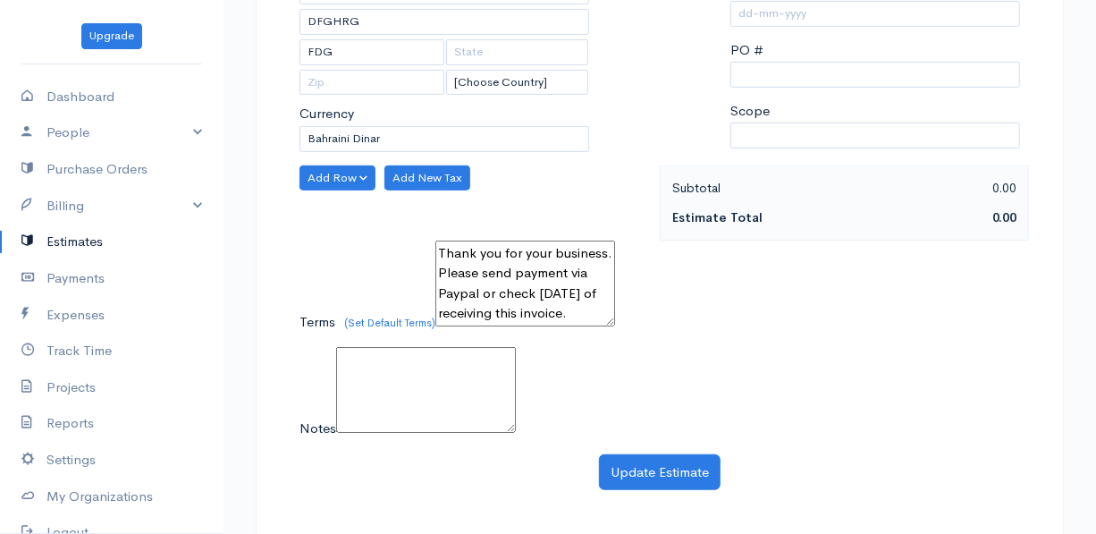
click at [80, 237] on link "Estimates" at bounding box center [111, 241] width 223 height 37
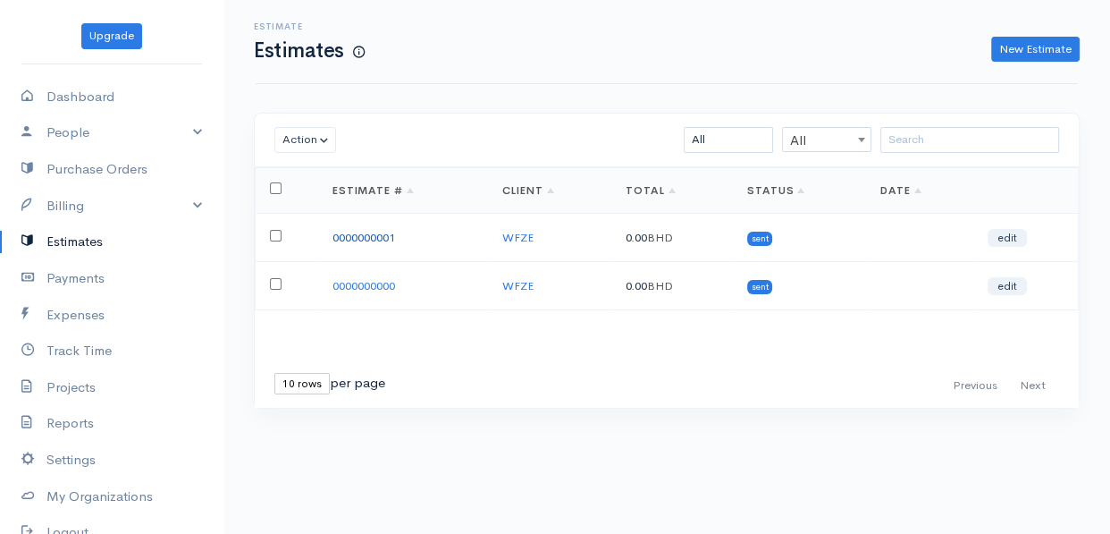
click at [344, 234] on link "0000000001" at bounding box center [364, 237] width 63 height 15
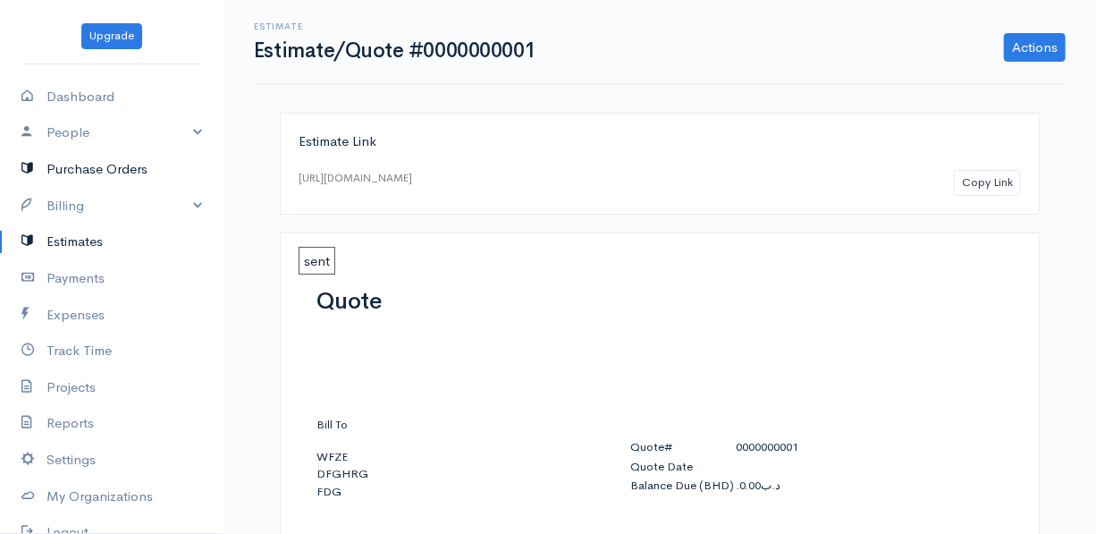
click at [75, 174] on link "Purchase Orders" at bounding box center [111, 169] width 223 height 37
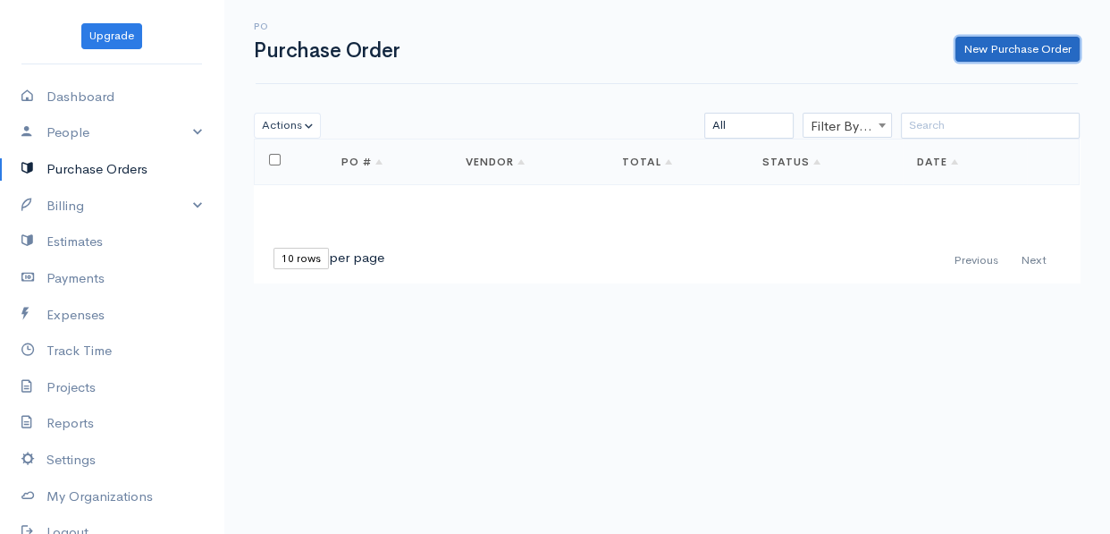
click at [981, 51] on link "New Purchase Order" at bounding box center [1018, 50] width 124 height 26
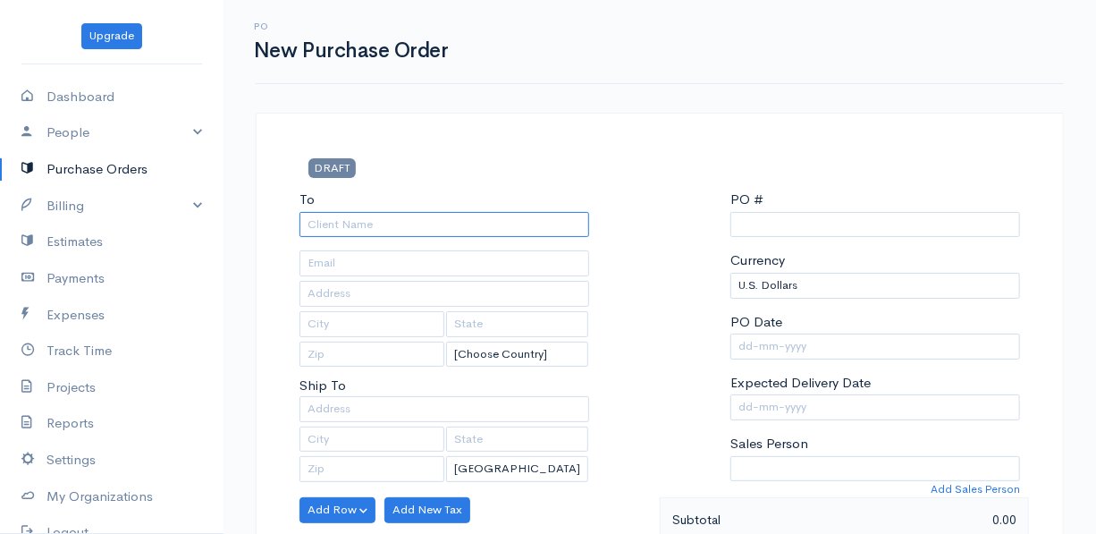
click at [397, 230] on input "To" at bounding box center [444, 225] width 290 height 26
click at [397, 234] on input "To" at bounding box center [444, 225] width 290 height 26
click at [77, 236] on link "Estimates" at bounding box center [111, 241] width 223 height 37
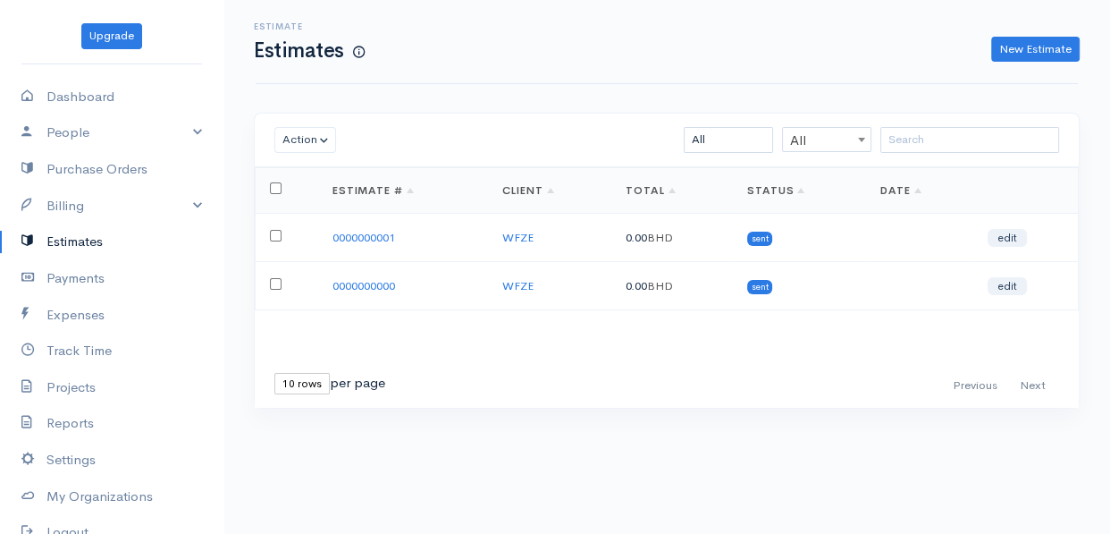
click at [1036, 27] on div "Estimate Estimates New Estimate" at bounding box center [667, 41] width 844 height 40
click at [1025, 53] on link "New Estimate" at bounding box center [1035, 50] width 89 height 26
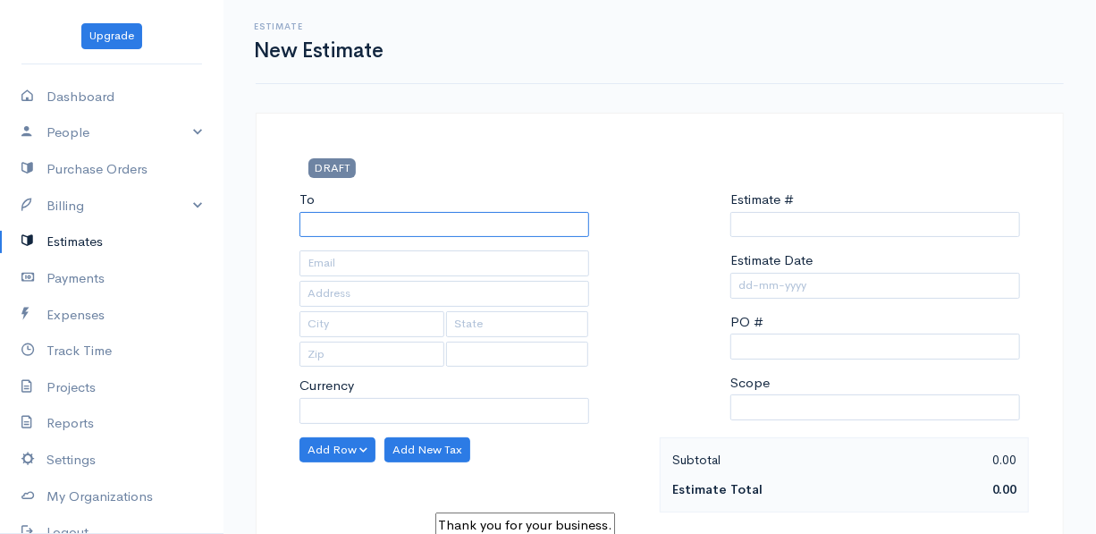
click at [355, 223] on input "To" at bounding box center [444, 225] width 290 height 26
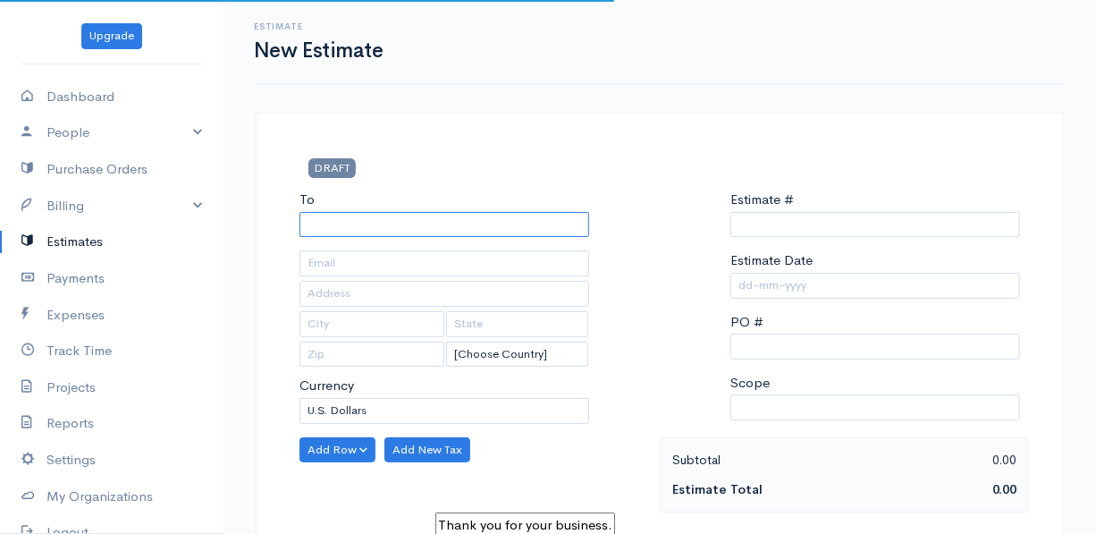
type input "0000000002"
click at [353, 223] on input "To" at bounding box center [444, 225] width 290 height 26
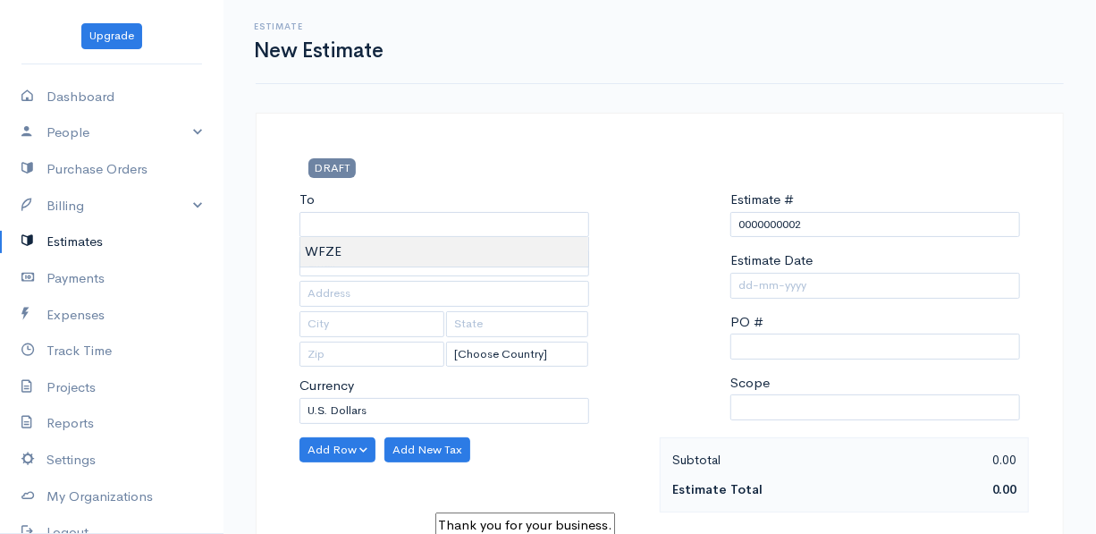
type input "WFZE"
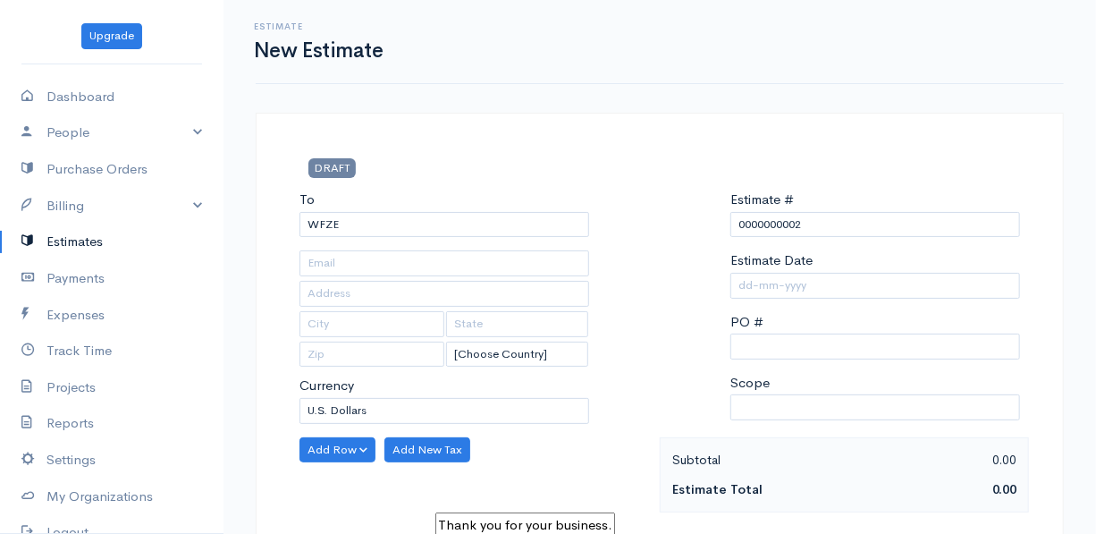
click at [335, 257] on body "Upgrade Dashboard People Clients Vendors Staff Users Purchase Orders Billing In…" at bounding box center [548, 412] width 1096 height 825
type input "[EMAIL_ADDRESS][DOMAIN_NAME]"
type input "DFGHRG"
type input "FDG"
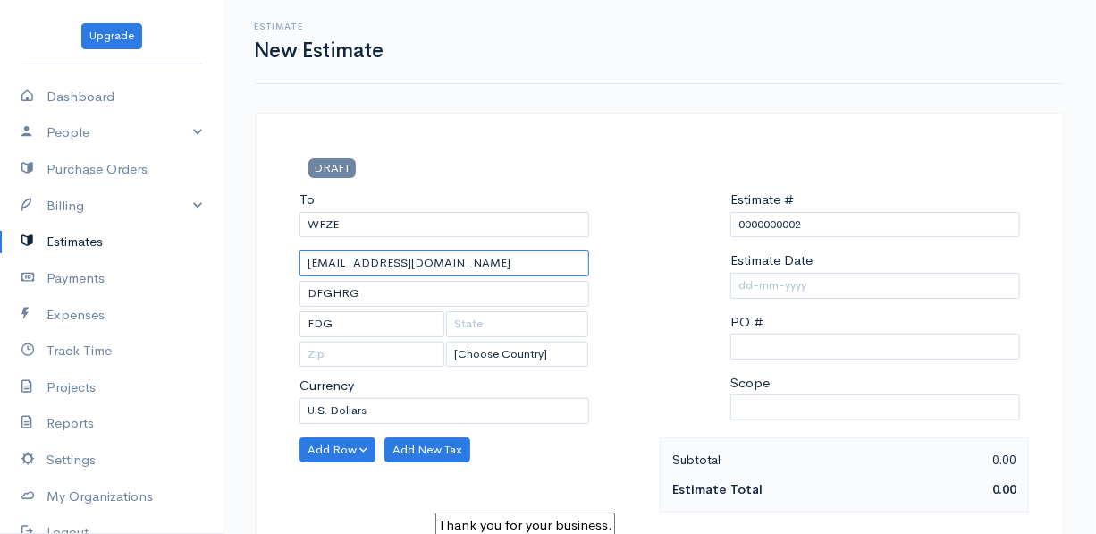
click at [342, 268] on input "[EMAIL_ADDRESS][DOMAIN_NAME]" at bounding box center [444, 263] width 290 height 26
select select "BHD"
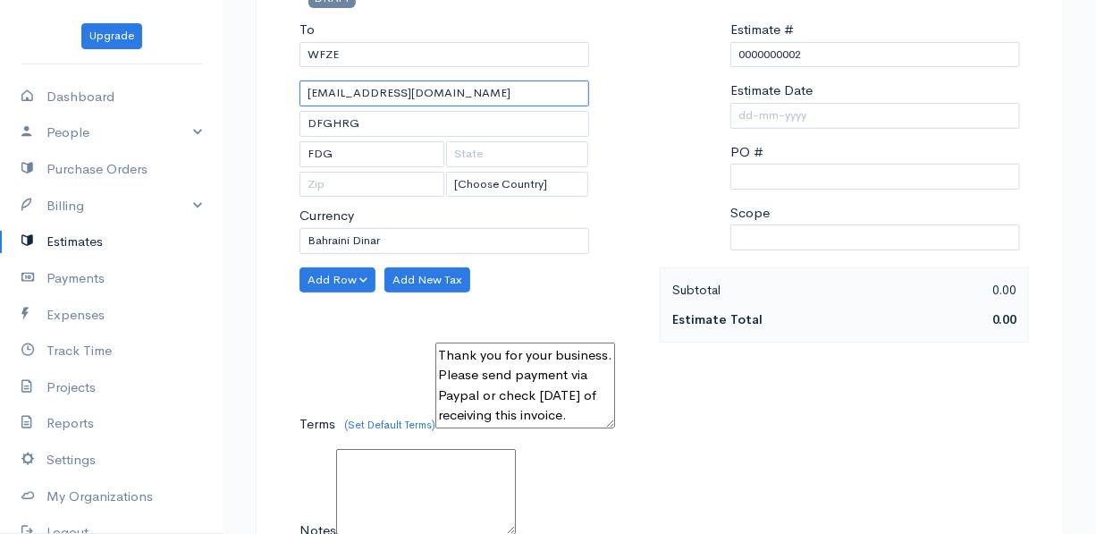
scroll to position [249, 0]
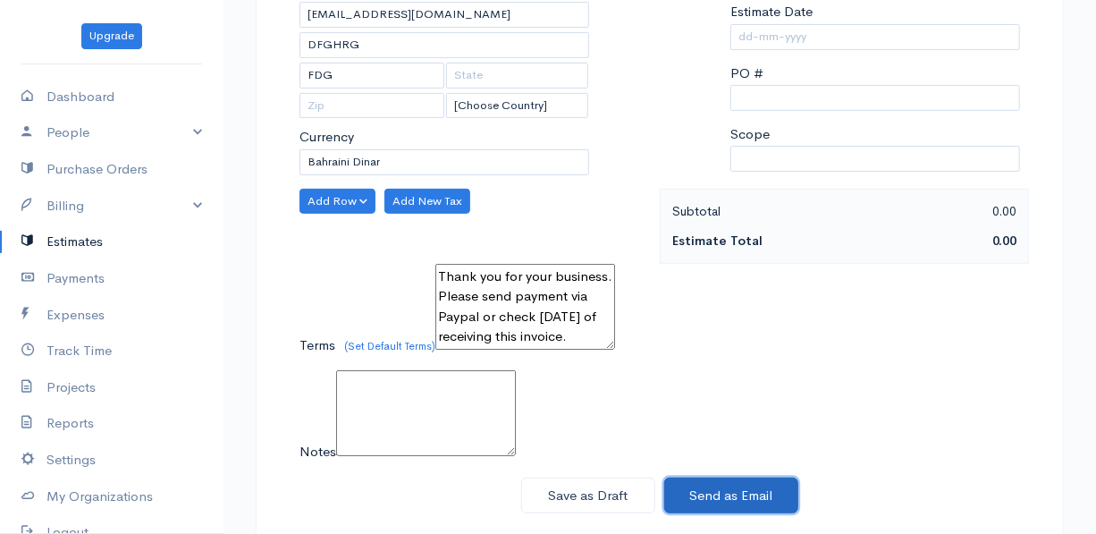
click at [722, 480] on button "Send as Email" at bounding box center [731, 495] width 134 height 37
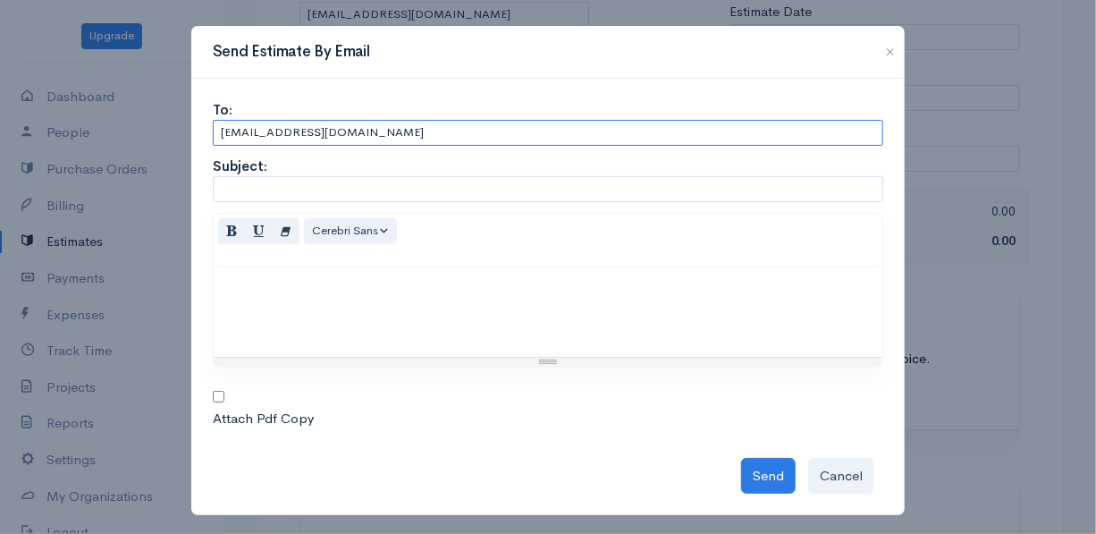
click at [384, 134] on input "[EMAIL_ADDRESS][DOMAIN_NAME]" at bounding box center [548, 133] width 670 height 26
click at [521, 116] on div "To:" at bounding box center [548, 110] width 670 height 21
click at [484, 131] on input "pocosih849@protonza.com;:!" at bounding box center [548, 133] width 670 height 26
click at [432, 128] on input "pocosih849@protonza.com;:!.//§/?NBbn," at bounding box center [548, 133] width 670 height 26
click at [430, 111] on div "To:" at bounding box center [548, 110] width 670 height 21
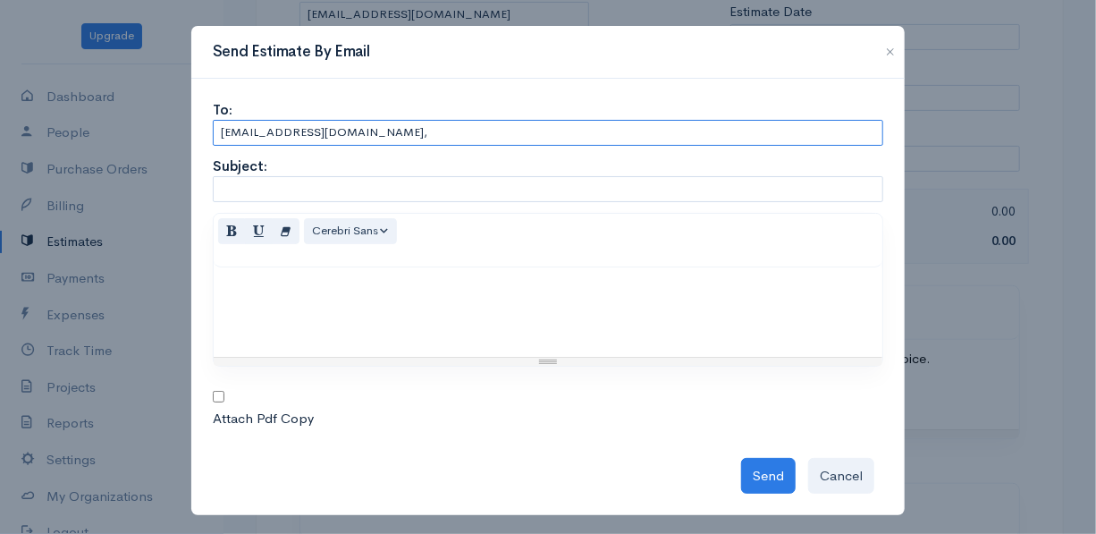
click at [409, 139] on input "pocosih849@protonza.com," at bounding box center [548, 133] width 670 height 26
type input "pocosih849@protonza.com, halgentoh1@yahoo.com"
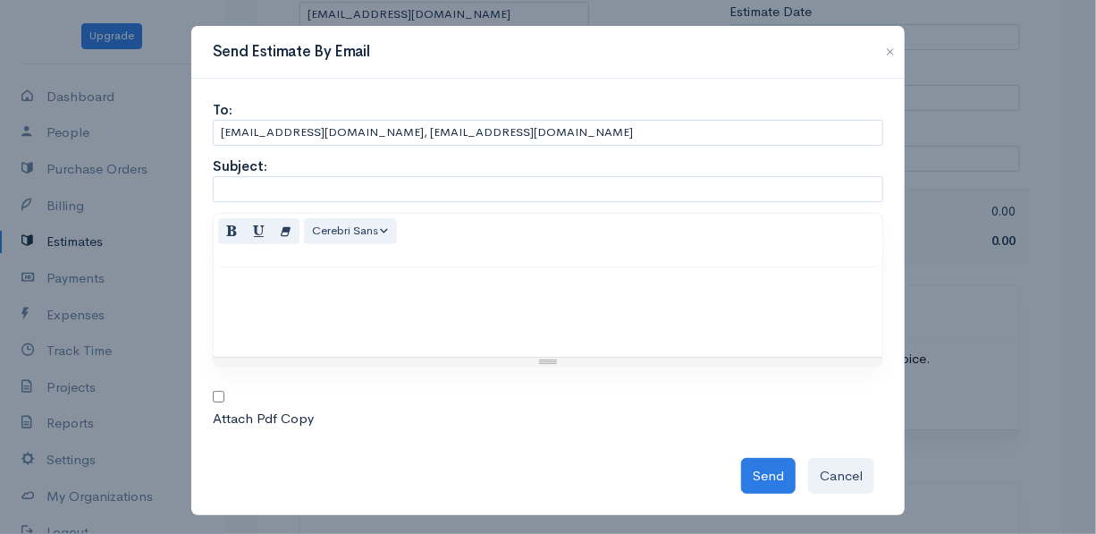
click at [387, 214] on div "Normal Blockquote Header 1 Header 2 Header 3 Header 4 Header 5 Header 6 Cerebri…" at bounding box center [548, 241] width 669 height 54
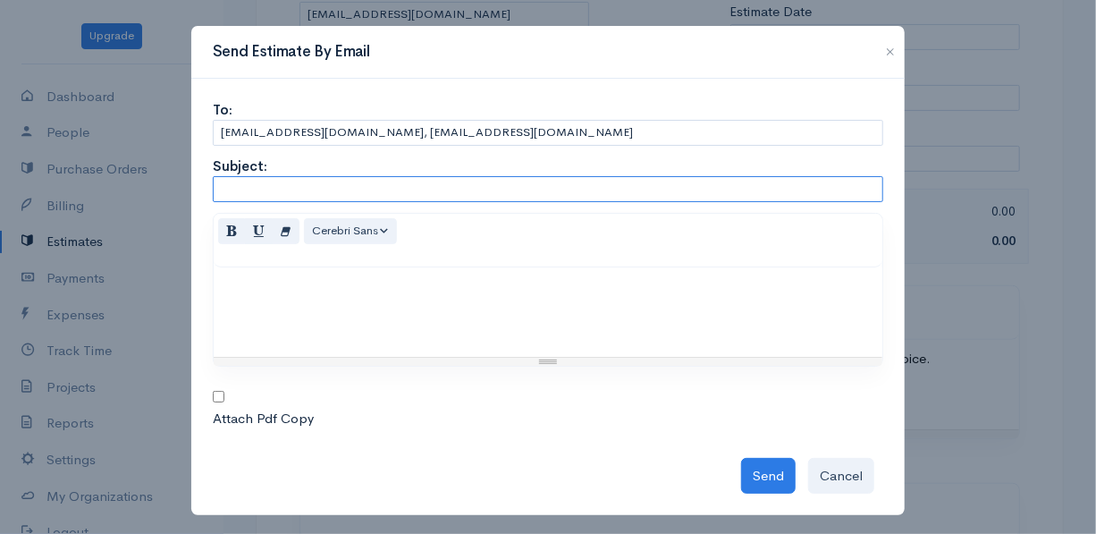
click at [400, 184] on input "text" at bounding box center [548, 189] width 670 height 26
type input "rtqeyqeyqreyqer"
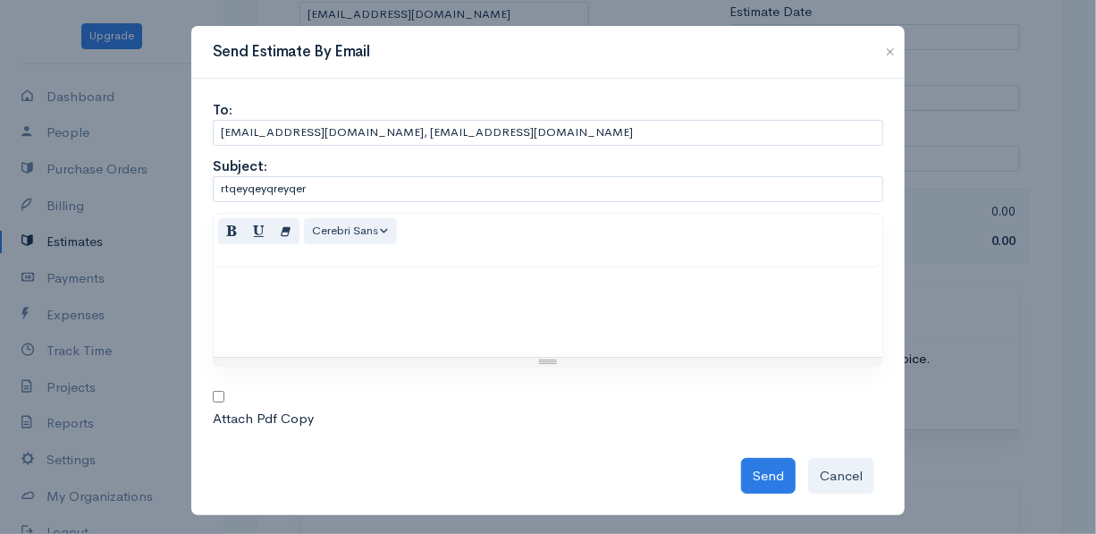
click at [442, 272] on div at bounding box center [548, 311] width 669 height 89
click at [741, 471] on button "Send" at bounding box center [768, 476] width 55 height 37
type input "pocosih849@protonza.com, halgentoh1@yahoo.com"
